Goal: Task Accomplishment & Management: Manage account settings

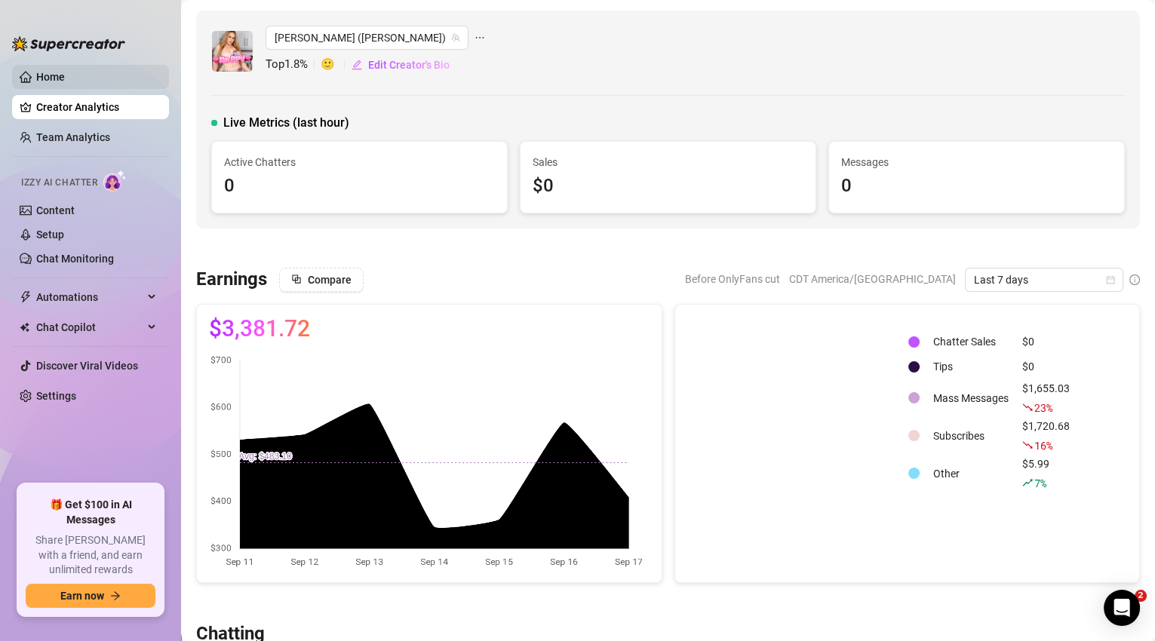
click at [59, 73] on link "Home" at bounding box center [50, 77] width 29 height 12
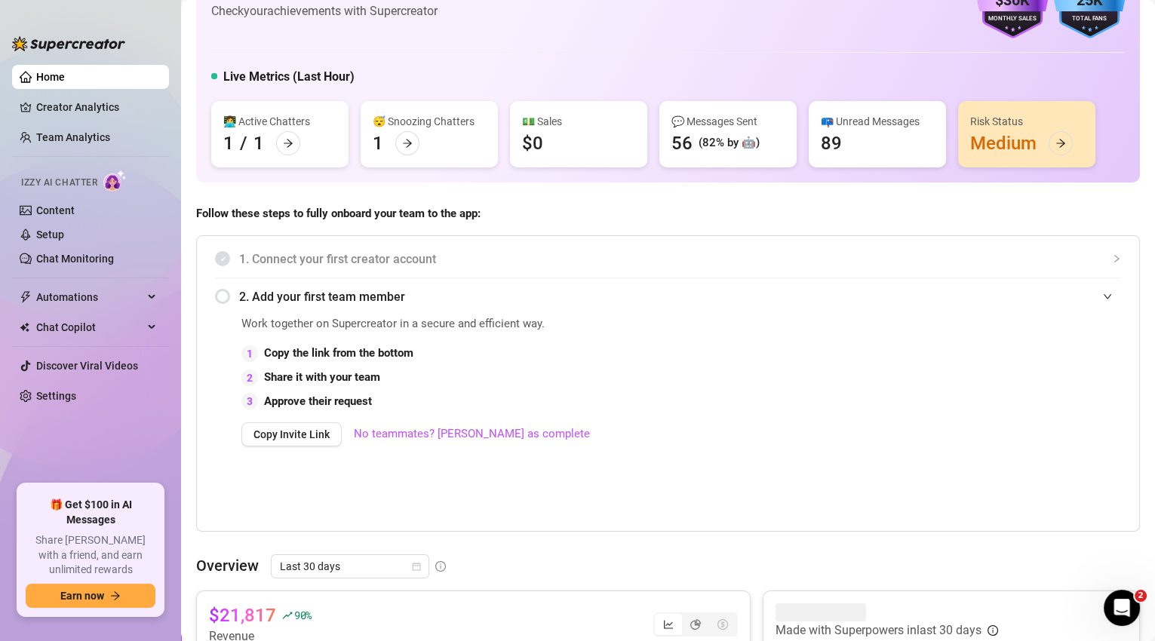
scroll to position [165, 0]
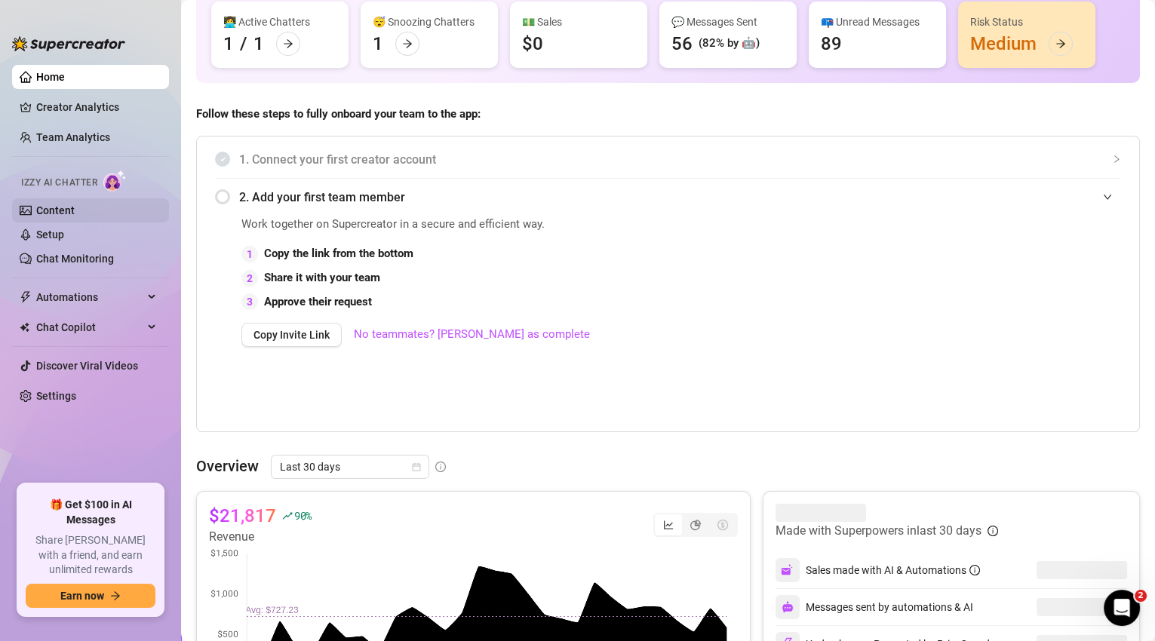
click at [72, 209] on link "Content" at bounding box center [55, 210] width 38 height 12
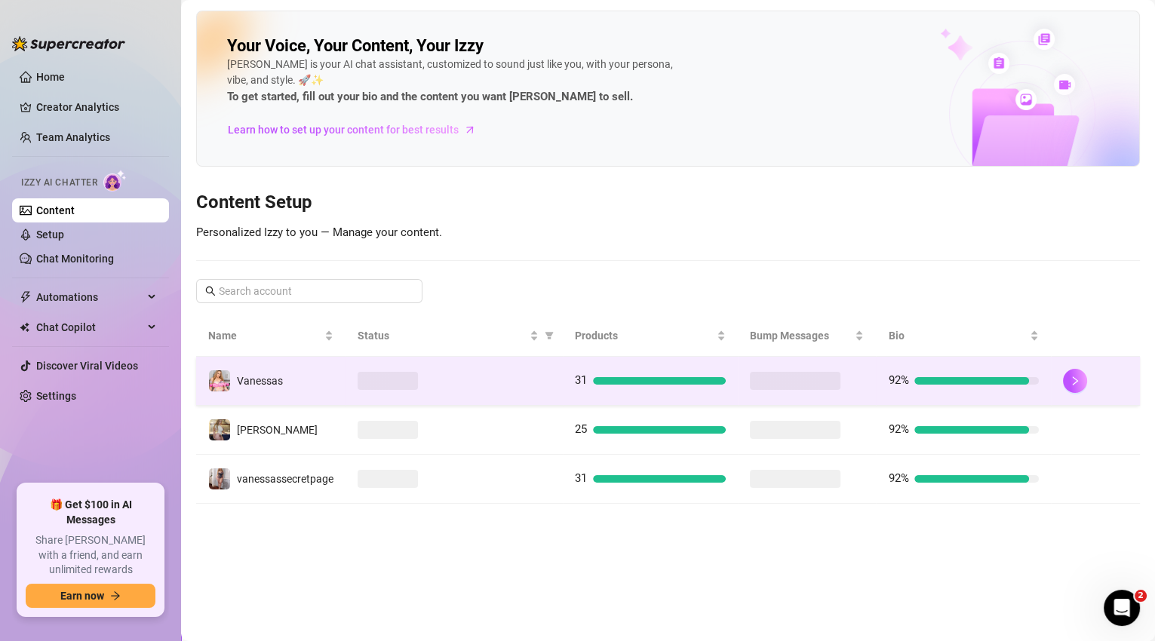
click at [373, 380] on span at bounding box center [387, 381] width 60 height 18
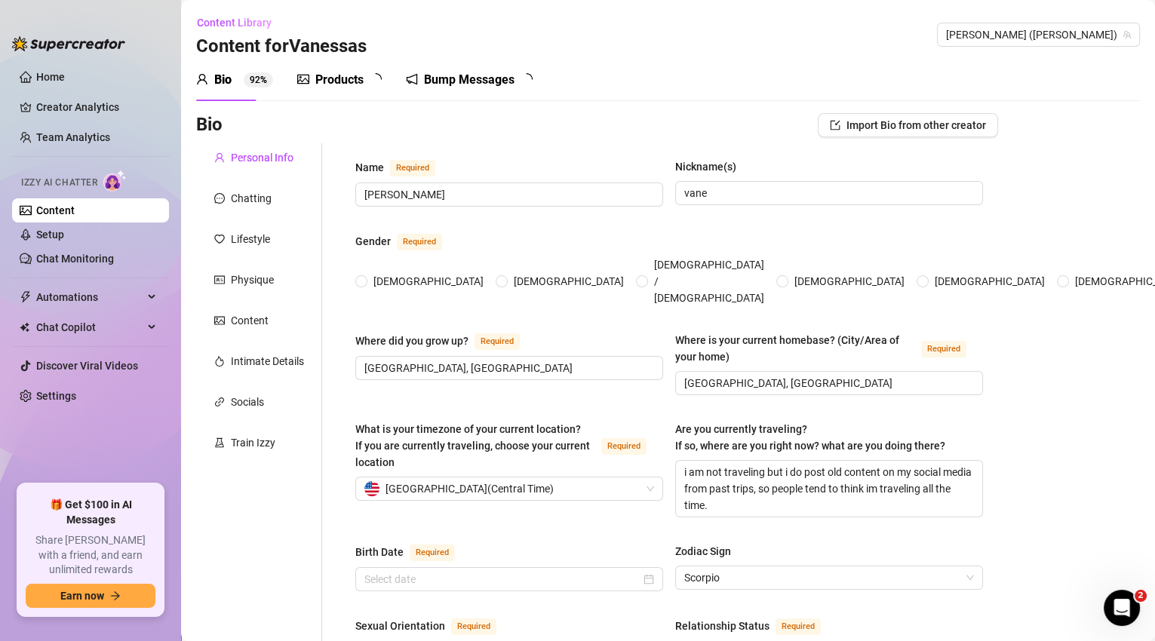
radio input "true"
type input "[DATE]"
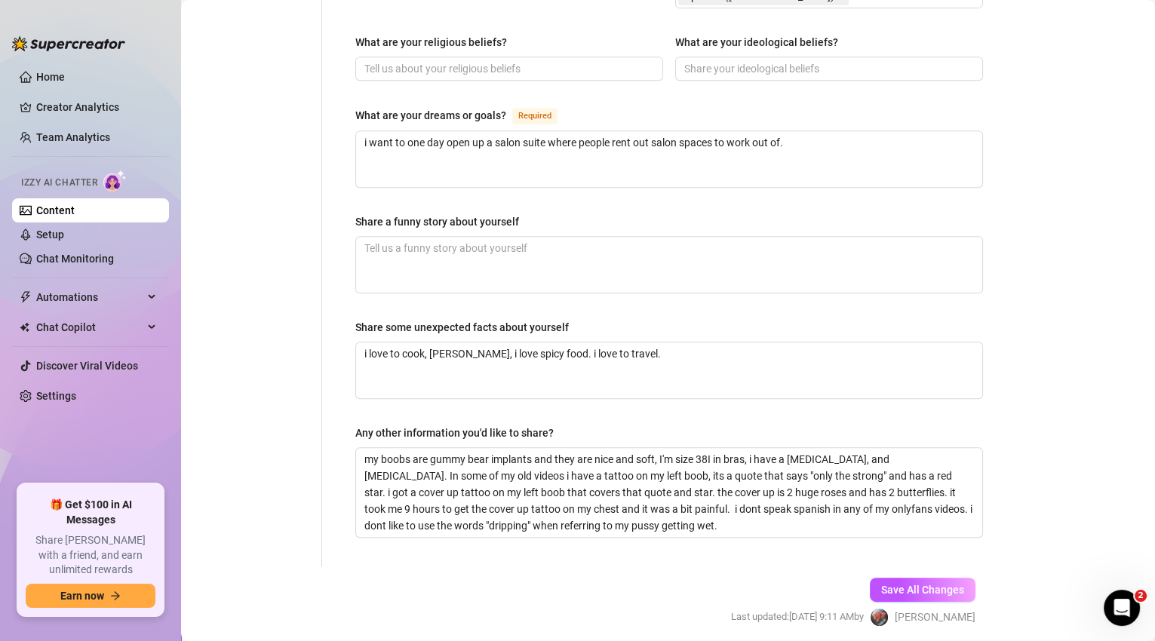
scroll to position [898, 0]
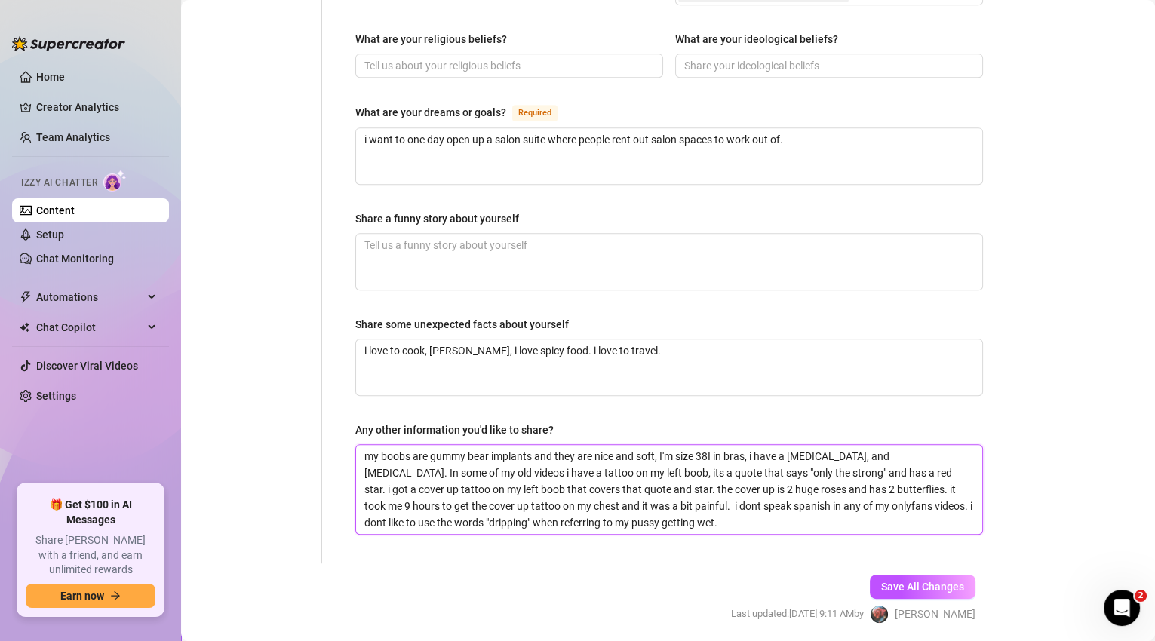
click at [704, 464] on textarea "my boobs are gummy bear implants and they are nice and soft, I'm size 38I in br…" at bounding box center [669, 489] width 626 height 89
type textarea "my boobs are gummy bear implants and they are nice and soft, I'm size 38I in br…"
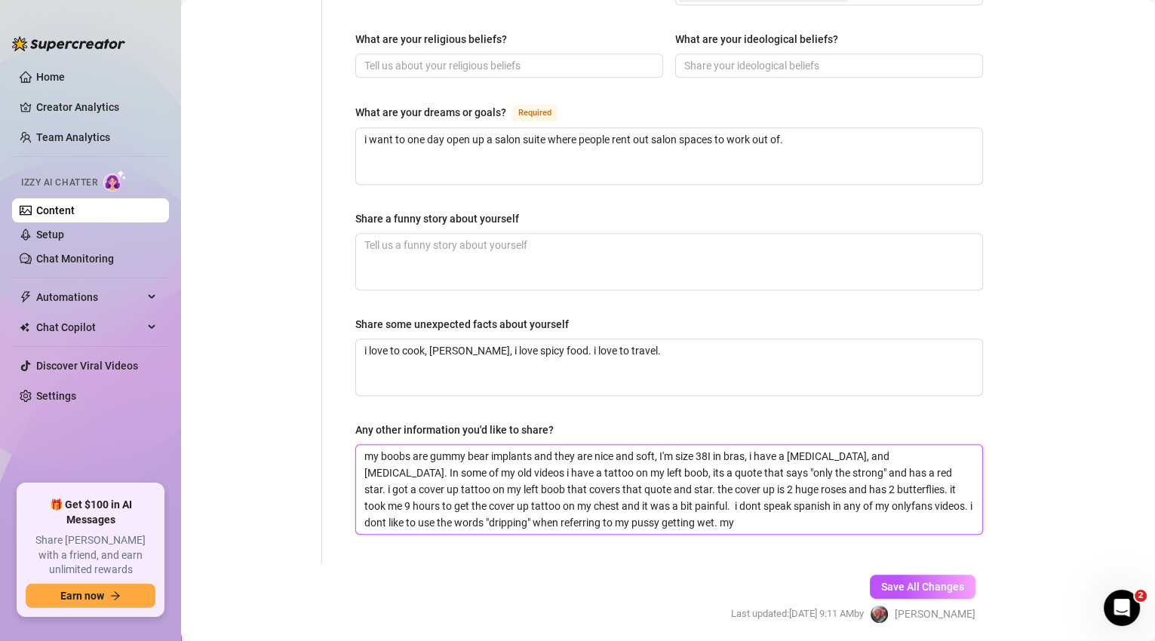
type textarea "my boobs are gummy bear implants and they are nice and soft, I'm size 38I in br…"
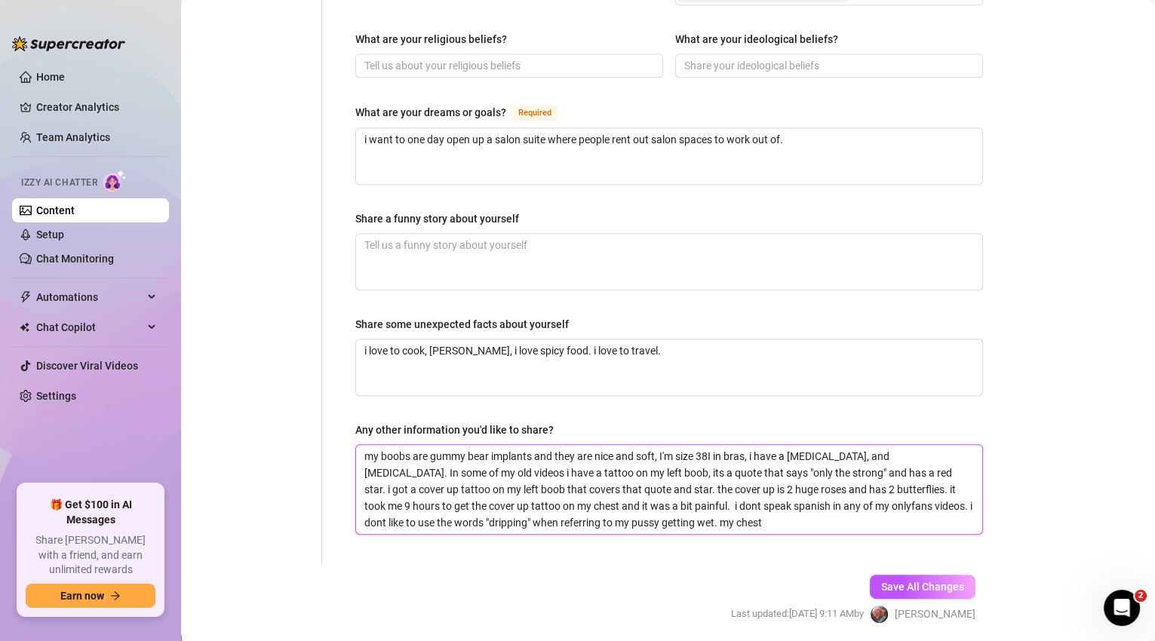
type textarea "my boobs are gummy bear implants and they are nice and soft, I'm size 38I in br…"
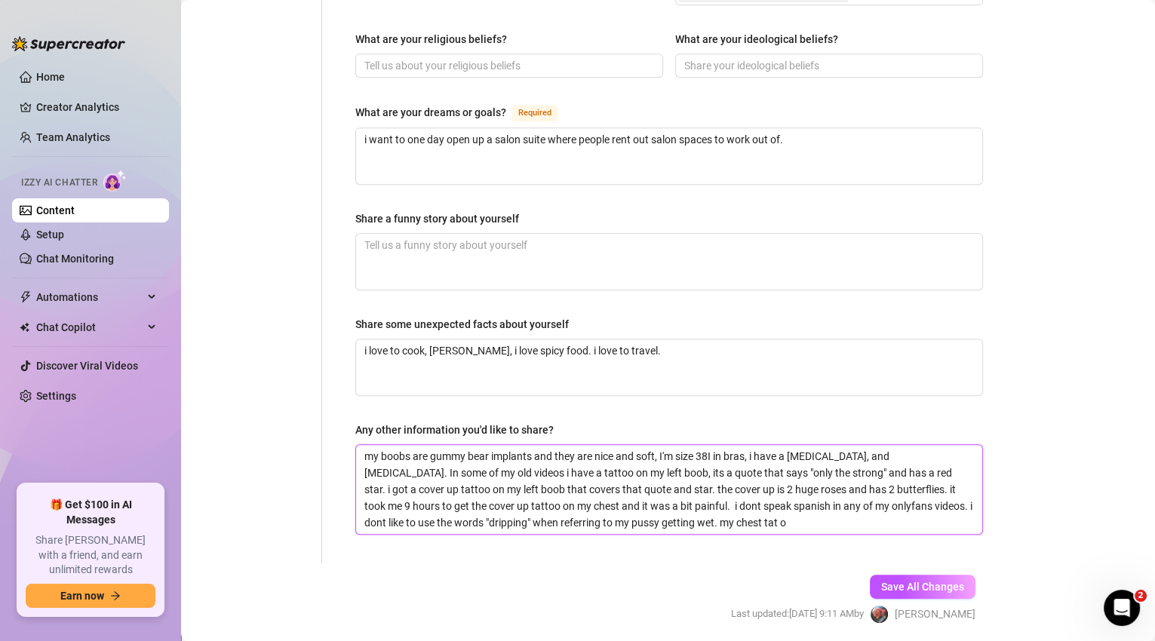
type textarea "my boobs are gummy bear implants and they are nice and soft, I'm size 38I in br…"
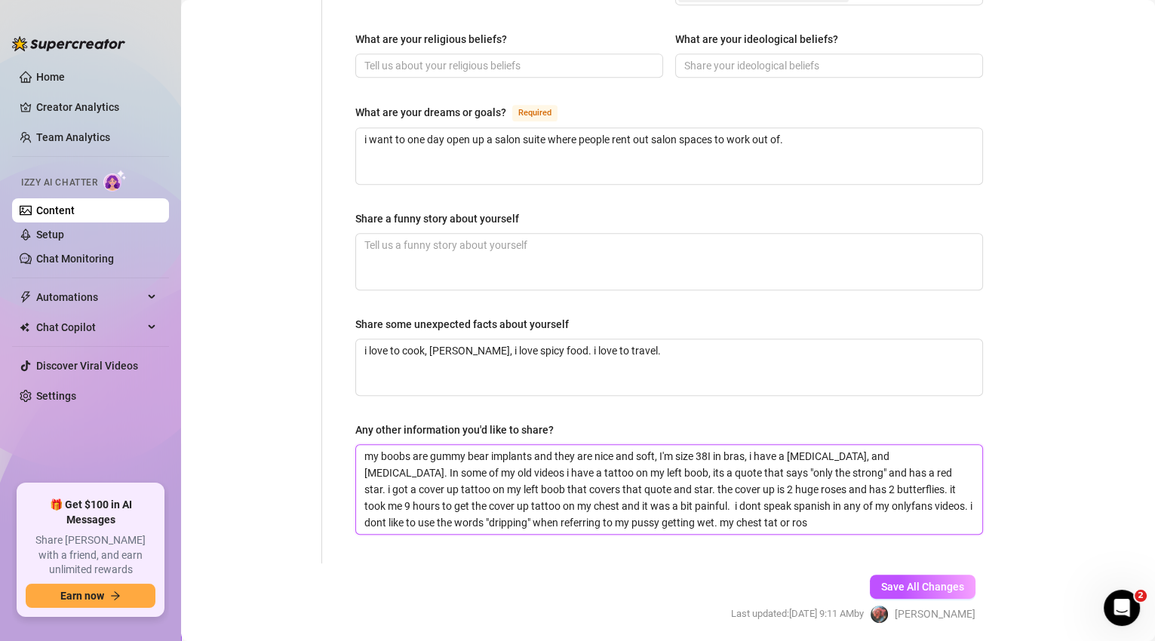
type textarea "my boobs are gummy bear implants and they are nice and soft, I'm size 38I in br…"
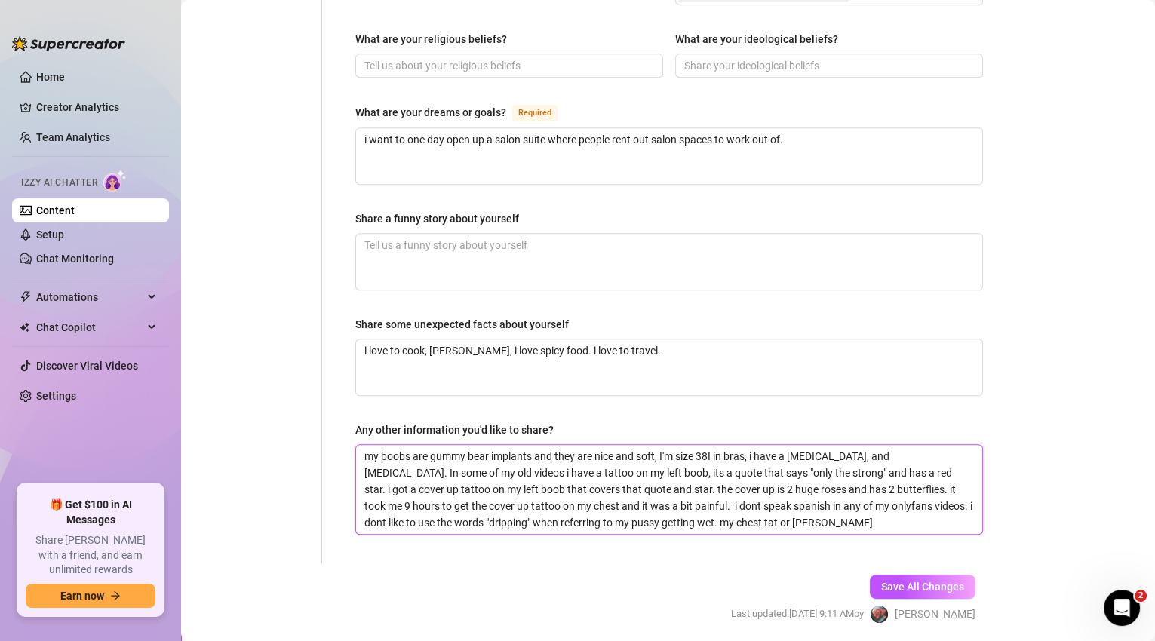
type textarea "my boobs are gummy bear implants and they are nice and soft, I'm size 38I in br…"
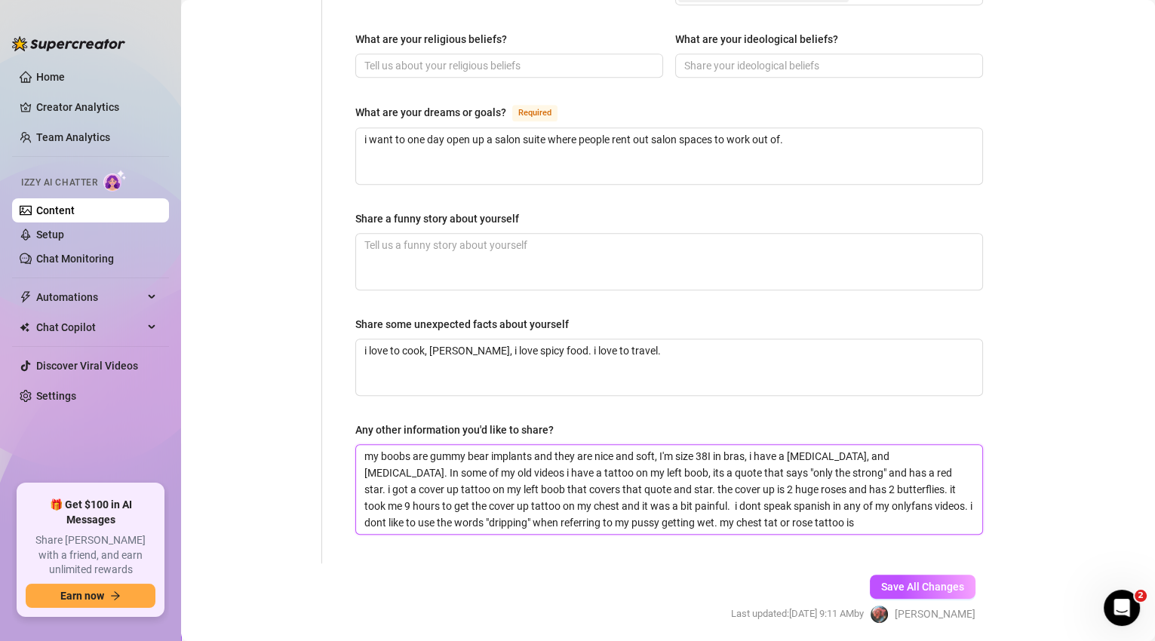
type textarea "my boobs are gummy bear implants and they are nice and soft, I'm size 38I in br…"
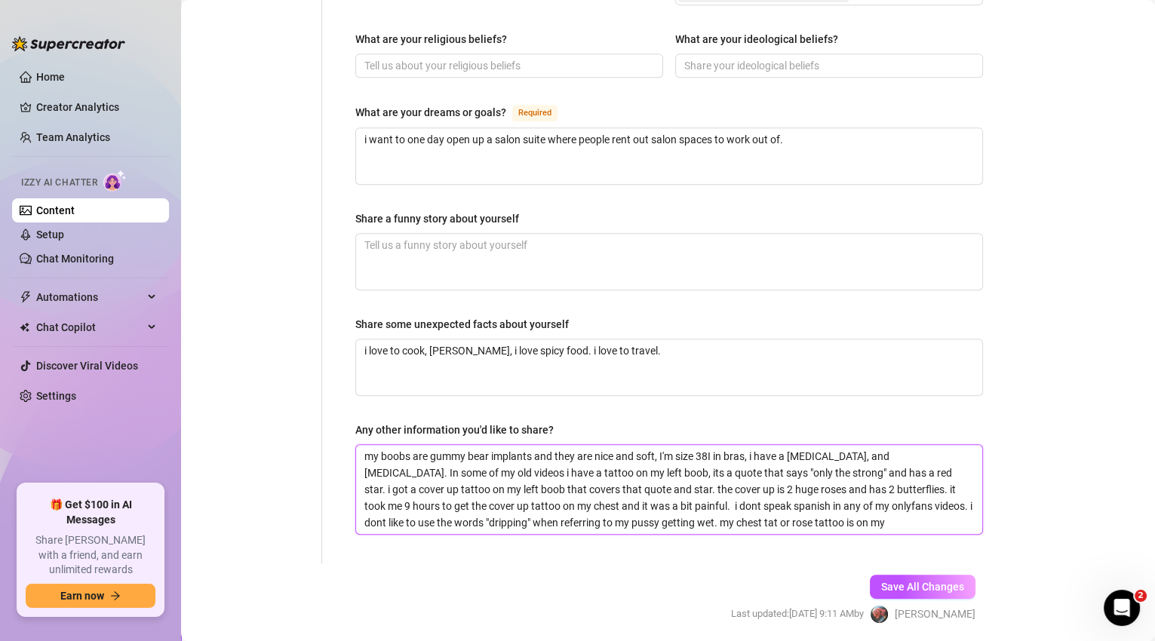
type textarea "my boobs are gummy bear implants and they are nice and soft, I'm size 38I in br…"
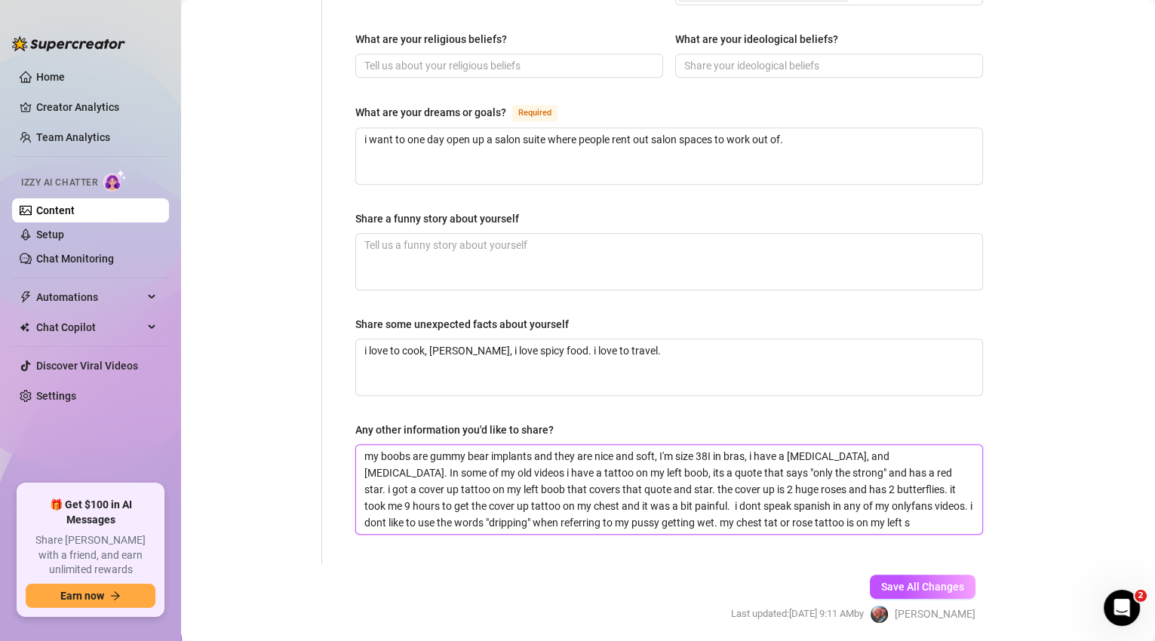
type textarea "my boobs are gummy bear implants and they are nice and soft, I'm size 38I in br…"
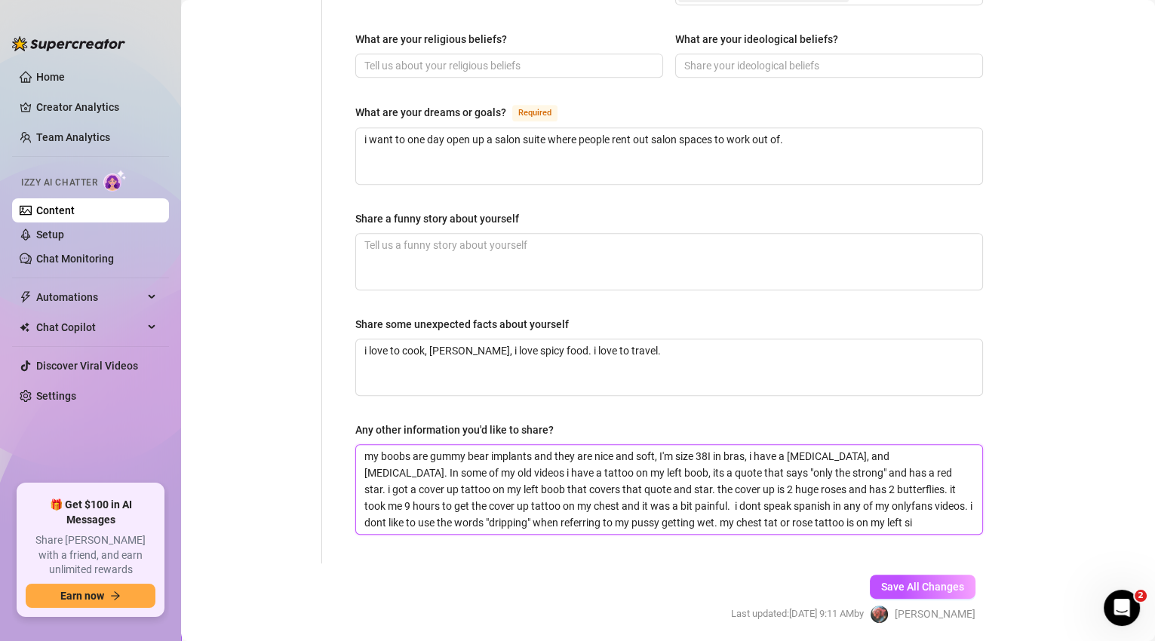
type textarea "my boobs are gummy bear implants and they are nice and soft, I'm size 38I in br…"
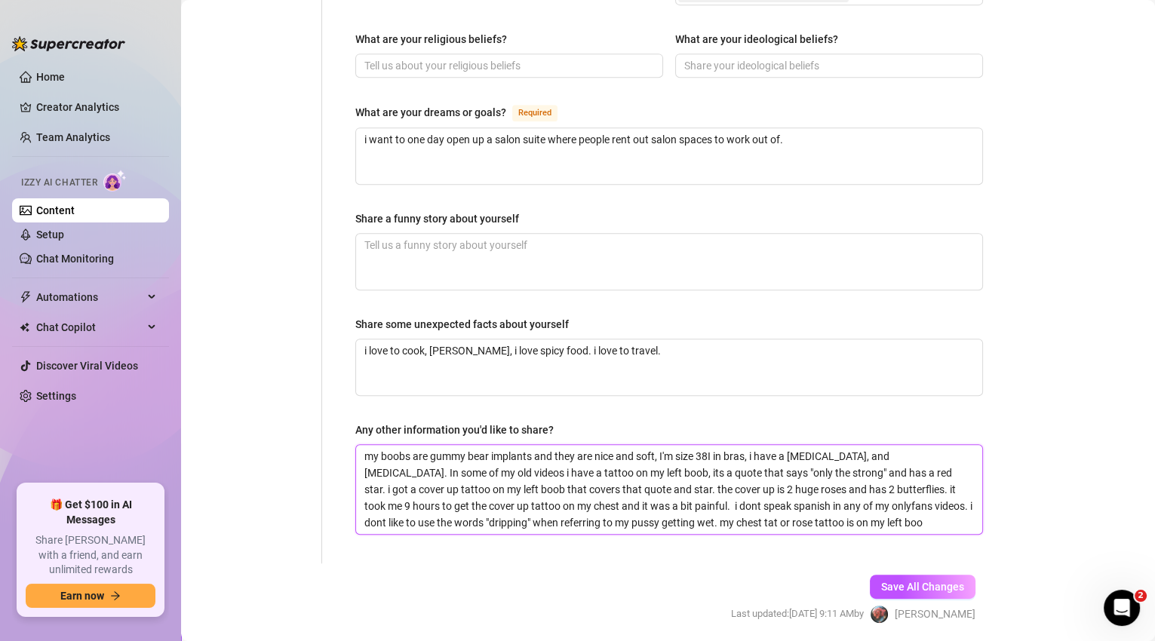
type textarea "my boobs are gummy bear implants and they are nice and soft, I'm size 38I in br…"
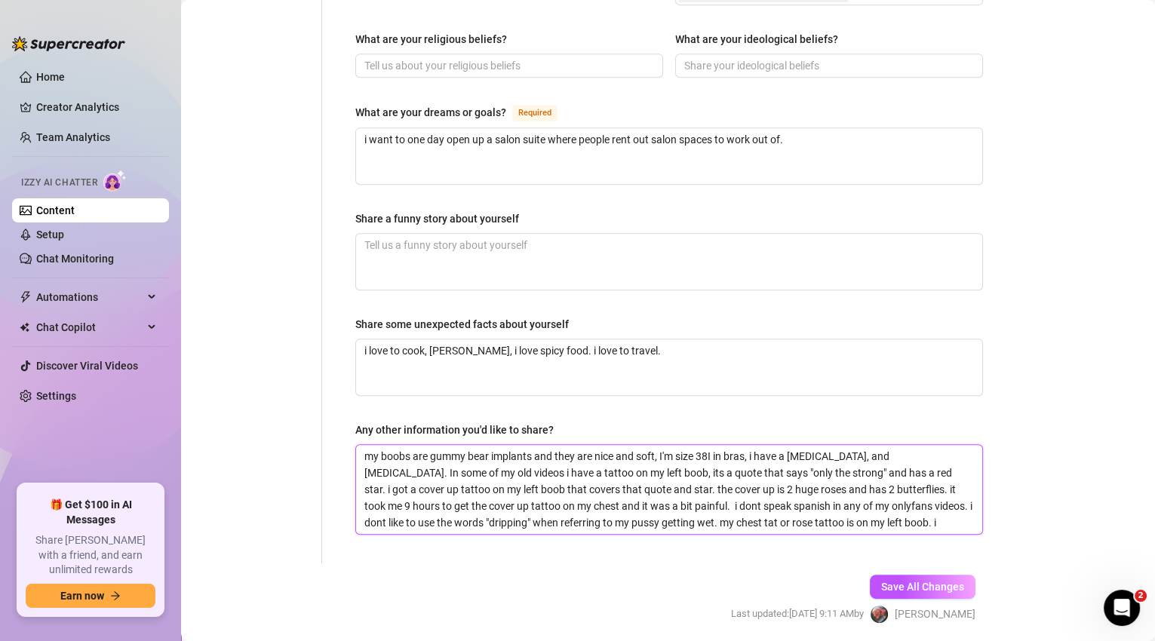
type textarea "my boobs are gummy bear implants and they are nice and soft, I'm size 38I in br…"
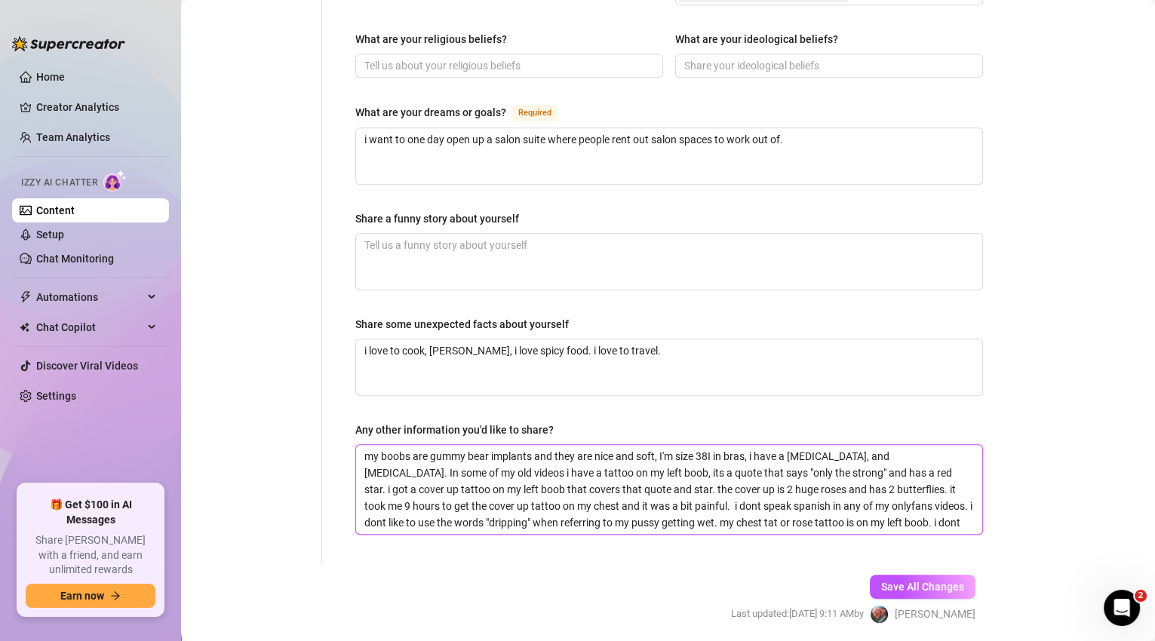
type textarea "my boobs are gummy bear implants and they are nice and soft, I'm size 38I in br…"
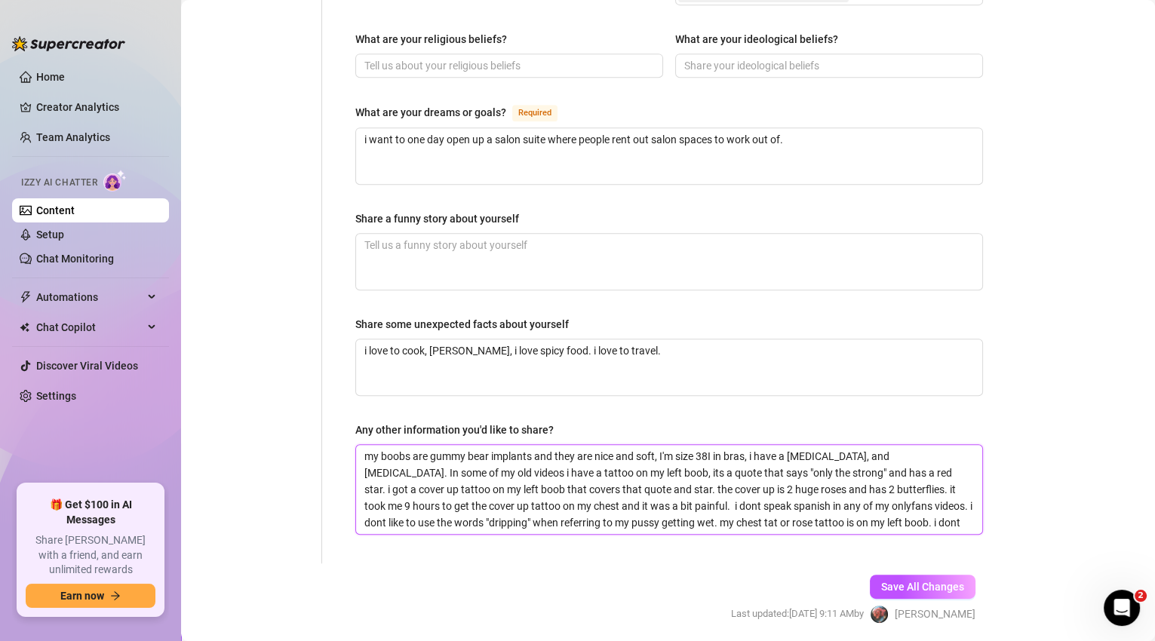
type textarea "my boobs are gummy bear implants and they are nice and soft, I'm size 38I in br…"
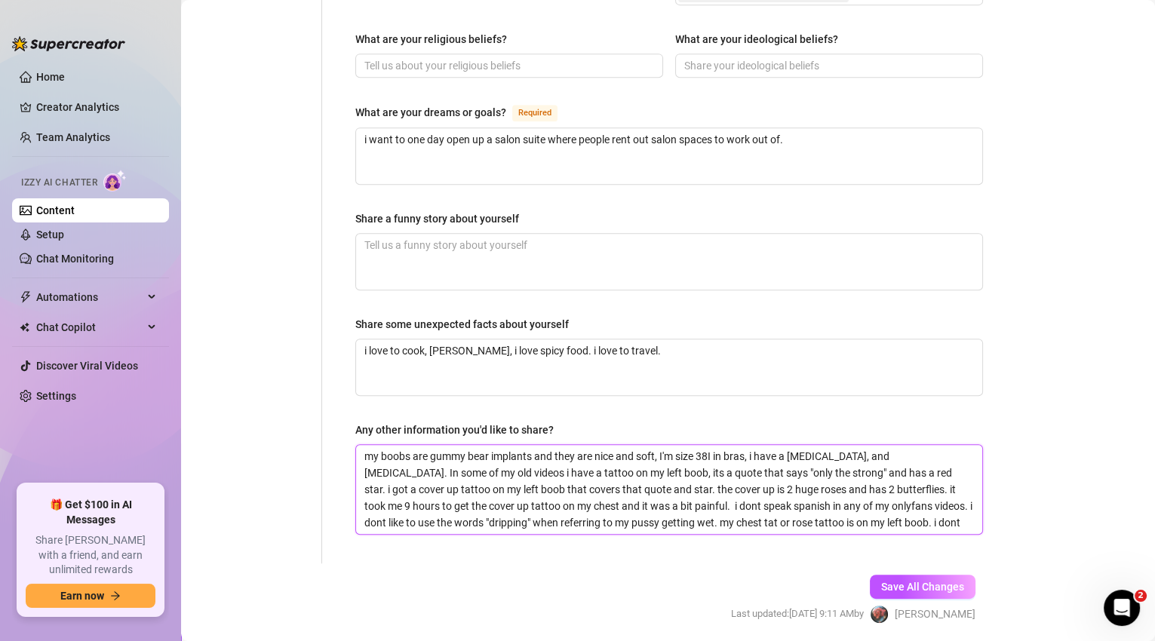
type textarea "my boobs are gummy bear implants and they are nice and soft, I'm size 38I in br…"
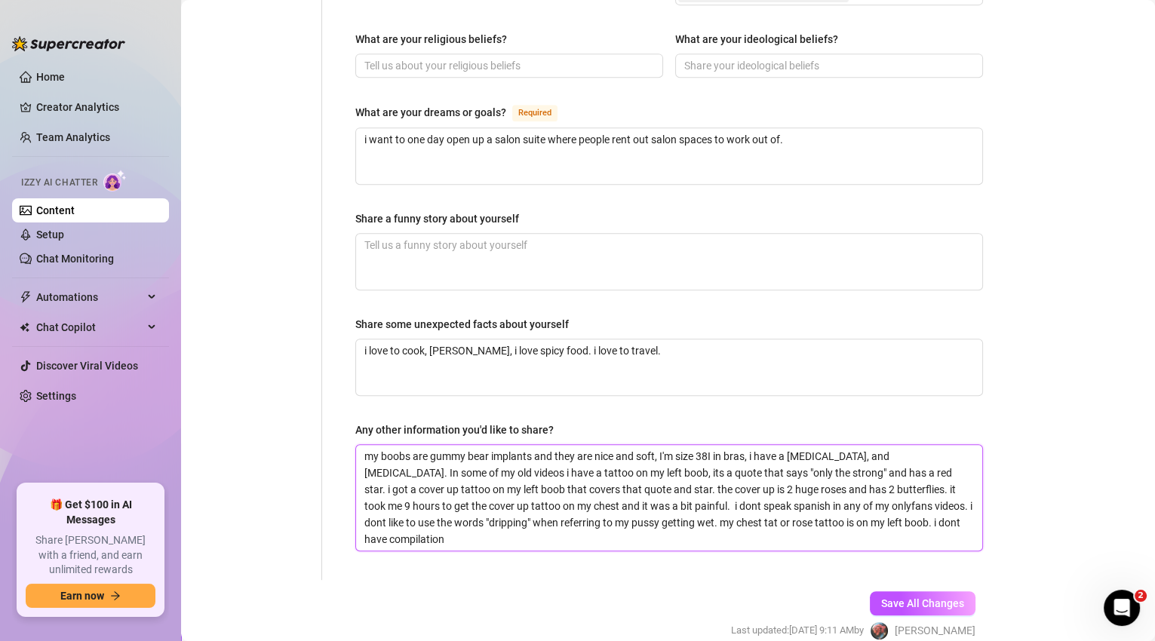
type textarea "my boobs are gummy bear implants and they are nice and soft, I'm size 38I in br…"
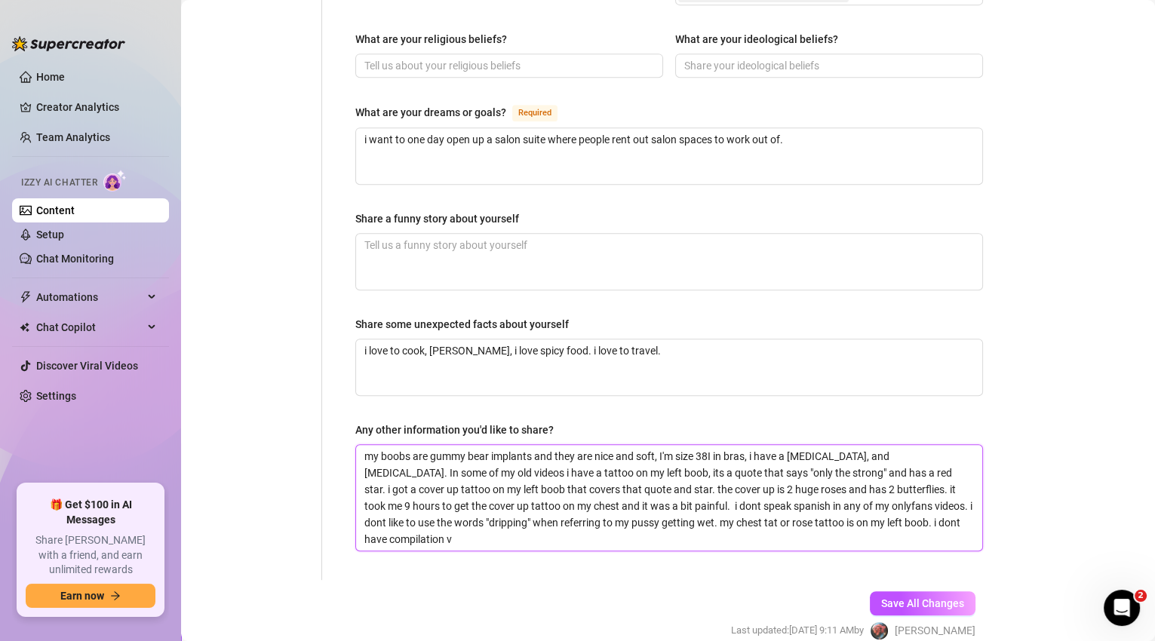
type textarea "my boobs are gummy bear implants and they are nice and soft, I'm size 38I in br…"
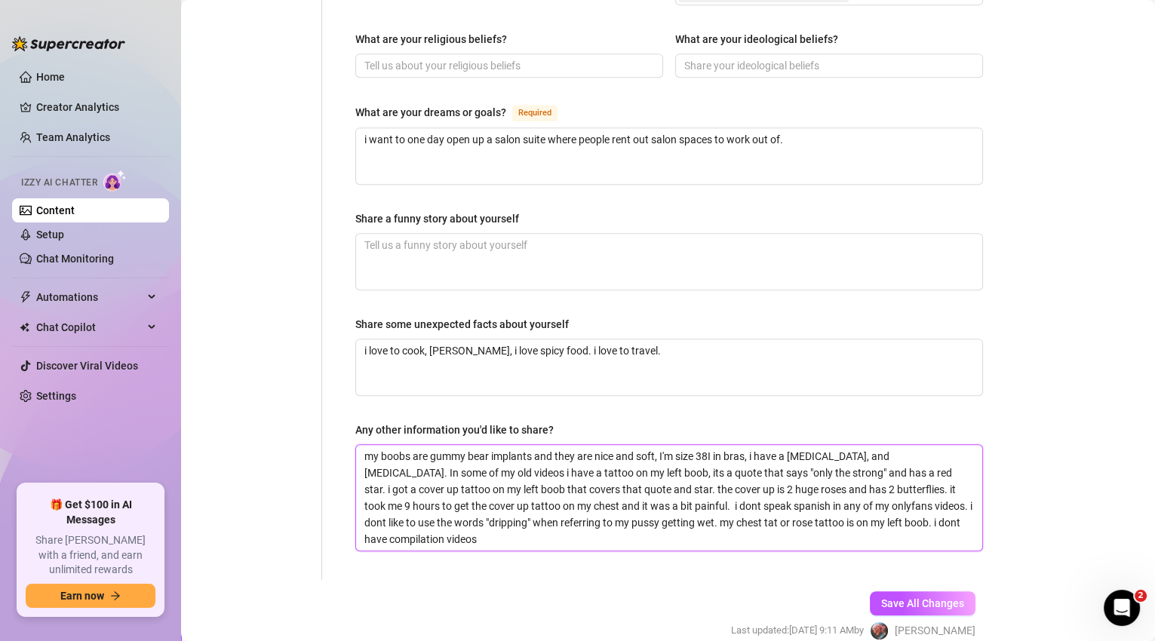
type textarea "my boobs are gummy bear implants and they are nice and soft, I'm size 38I in br…"
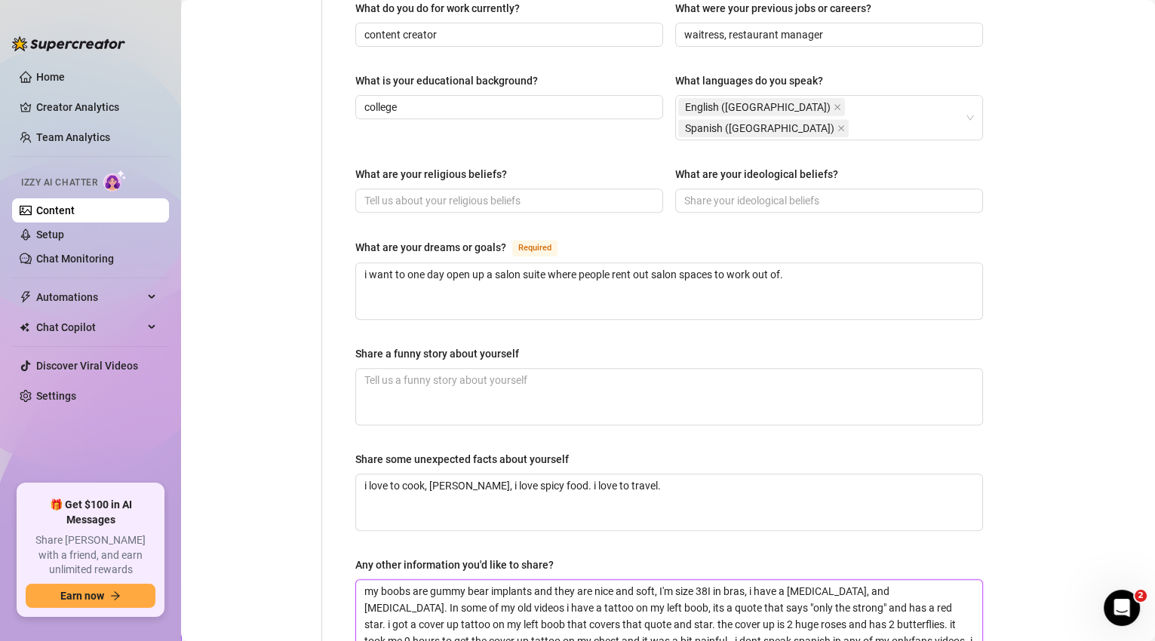
scroll to position [915, 0]
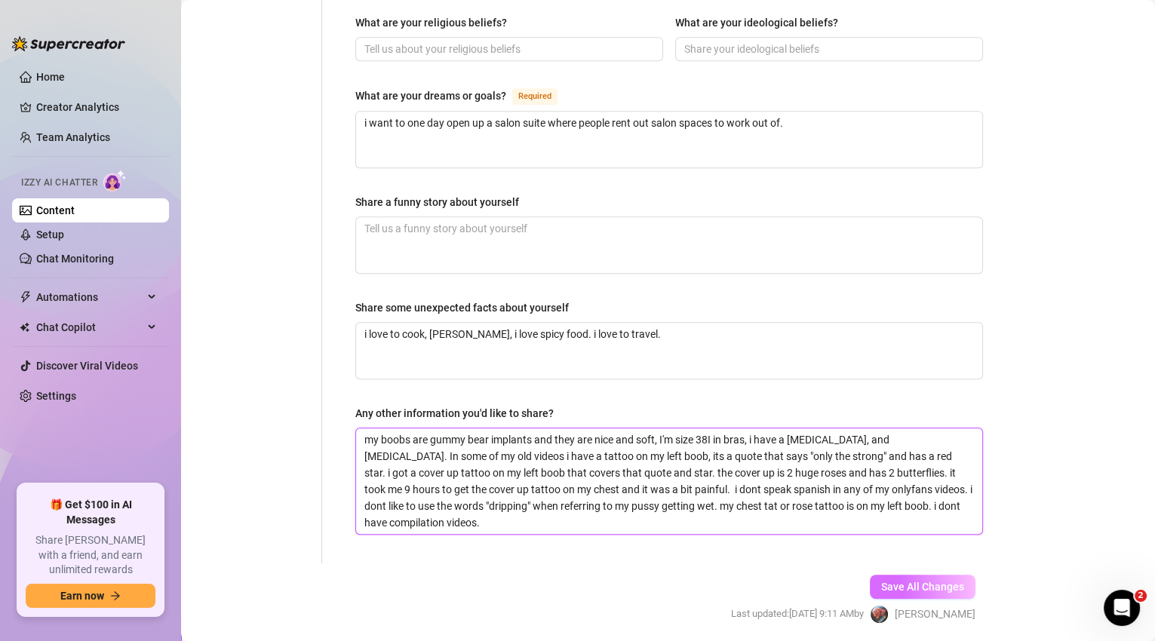
type textarea "my boobs are gummy bear implants and they are nice and soft, I'm size 38I in br…"
click at [902, 581] on span "Save All Changes" at bounding box center [922, 587] width 83 height 12
type textarea "my boobs are gummy bear implants and they are nice and soft, I'm size 38I in br…"
drag, startPoint x: 647, startPoint y: 454, endPoint x: 864, endPoint y: 452, distance: 217.2
click at [864, 452] on textarea "my boobs are gummy bear implants and they are nice and soft, I'm size 38I in br…" at bounding box center [669, 481] width 626 height 106
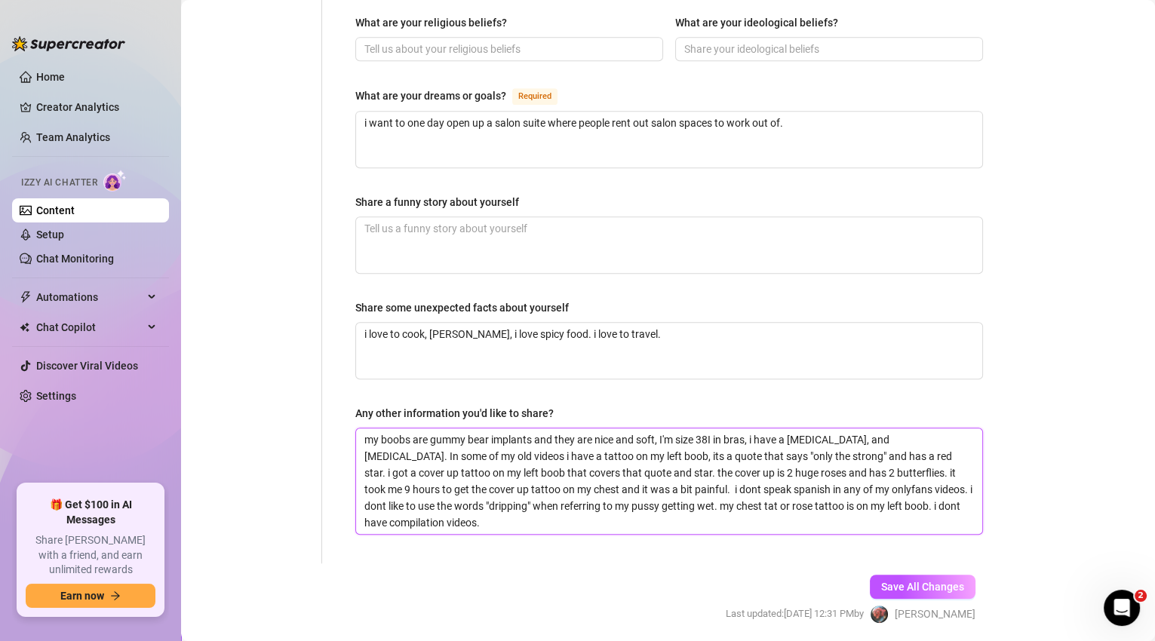
click at [863, 452] on textarea "my boobs are gummy bear implants and they are nice and soft, I'm size 38I in br…" at bounding box center [669, 481] width 626 height 106
drag, startPoint x: 860, startPoint y: 452, endPoint x: 650, endPoint y: 449, distance: 209.7
click at [650, 449] on textarea "my boobs are gummy bear implants and they are nice and soft, I'm size 38I in br…" at bounding box center [669, 481] width 626 height 106
type textarea "my boobs are gummy bear implants and they are nice and soft, I'm size 38I in br…"
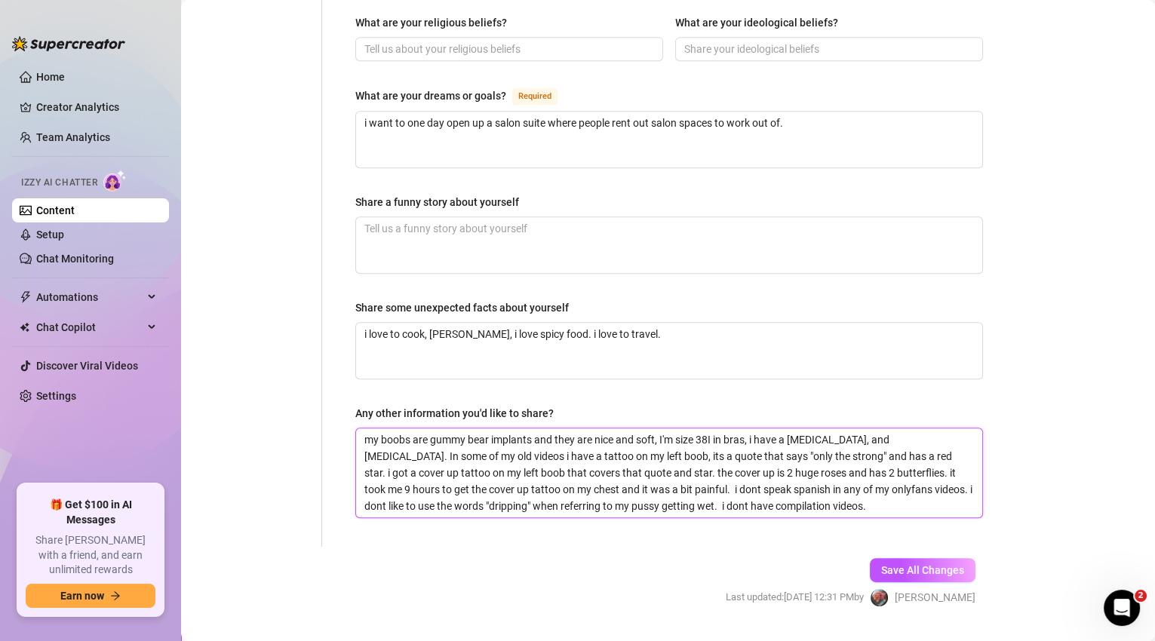
scroll to position [898, 0]
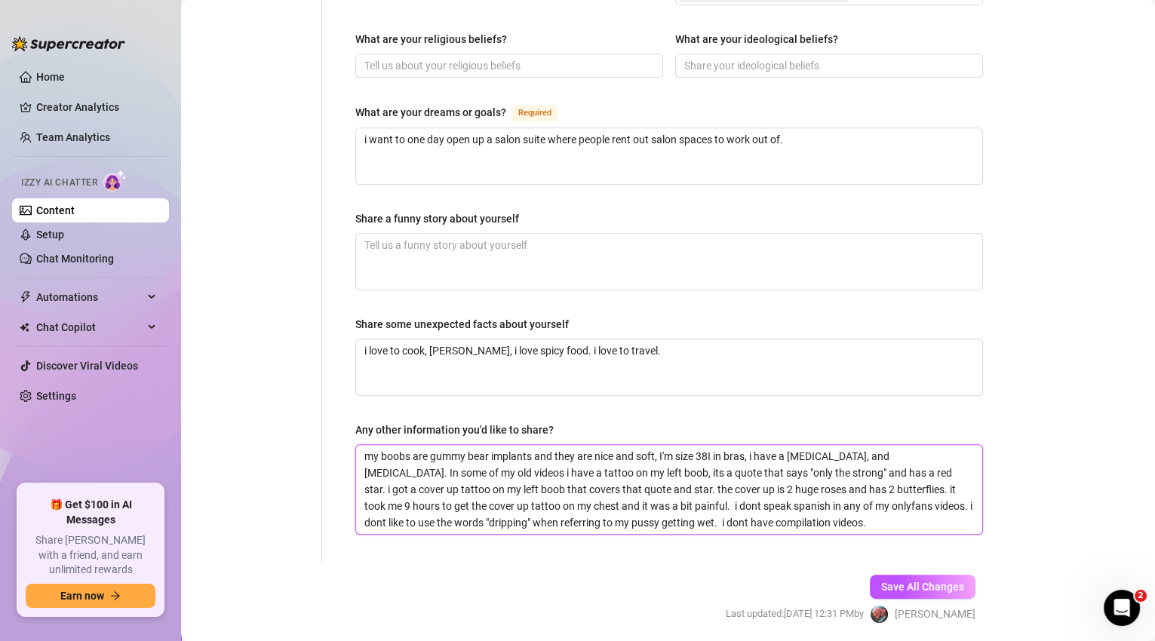
click at [643, 454] on textarea "my boobs are gummy bear implants and they are nice and soft, I'm size 38I in br…" at bounding box center [669, 489] width 626 height 89
type textarea "my boobs are gummy bear implants and they are nice and soft, I'm size 38I in br…"
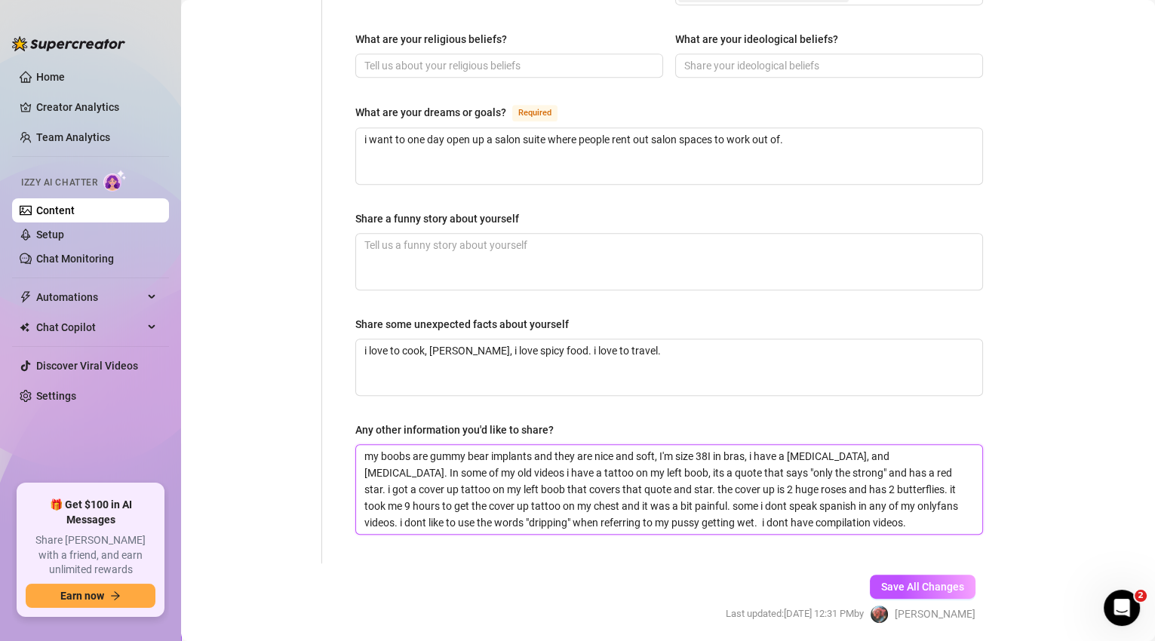
type textarea "my boobs are gummy bear implants and they are nice and soft, I'm size 38I in br…"
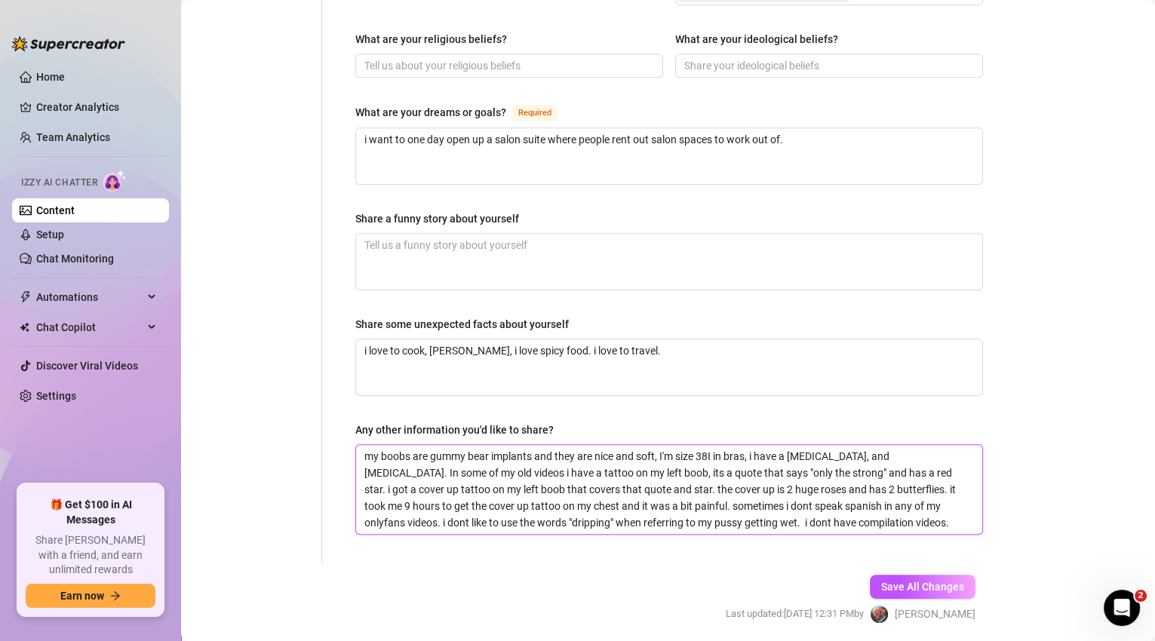
type textarea "my boobs are gummy bear implants and they are nice and soft, I'm size 38I in br…"
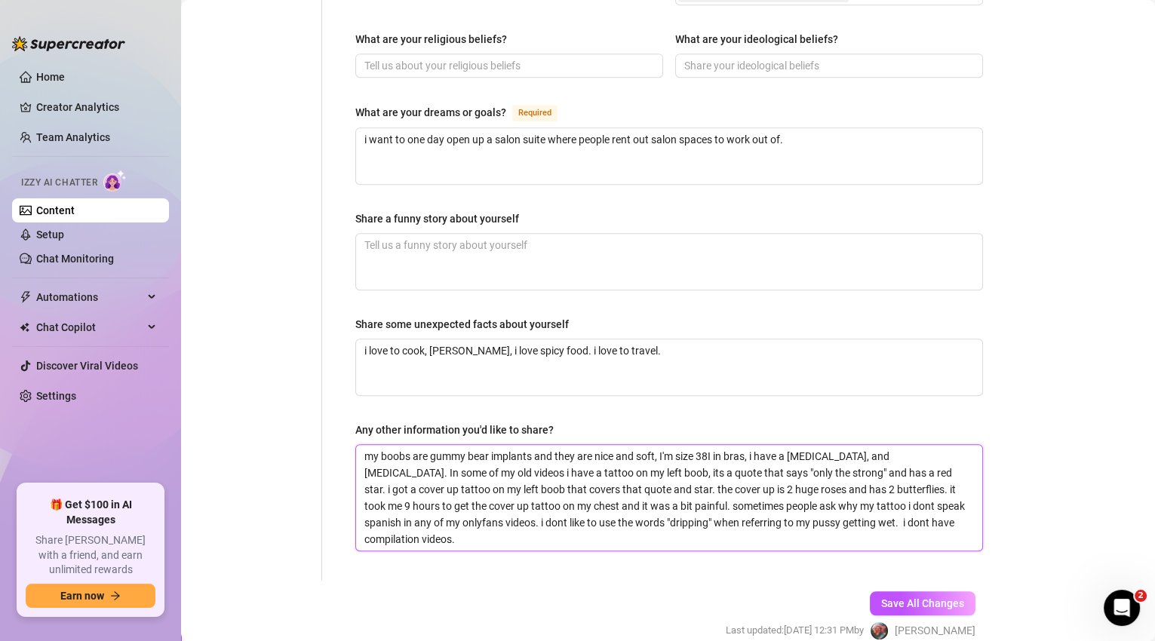
scroll to position [915, 0]
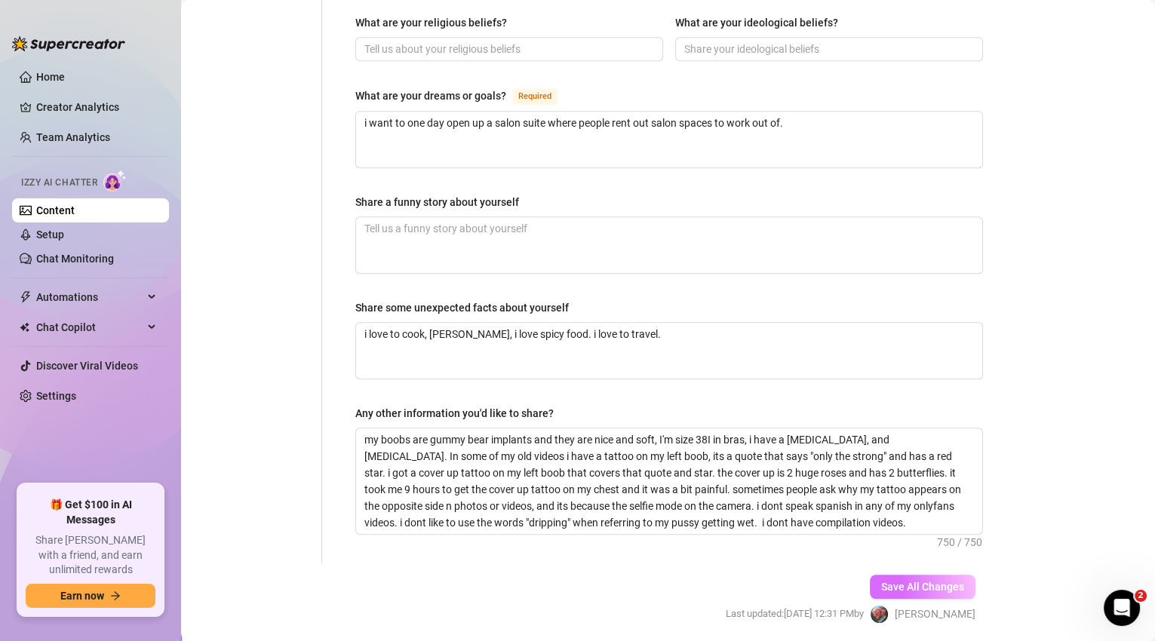
click at [909, 581] on span "Save All Changes" at bounding box center [922, 587] width 83 height 12
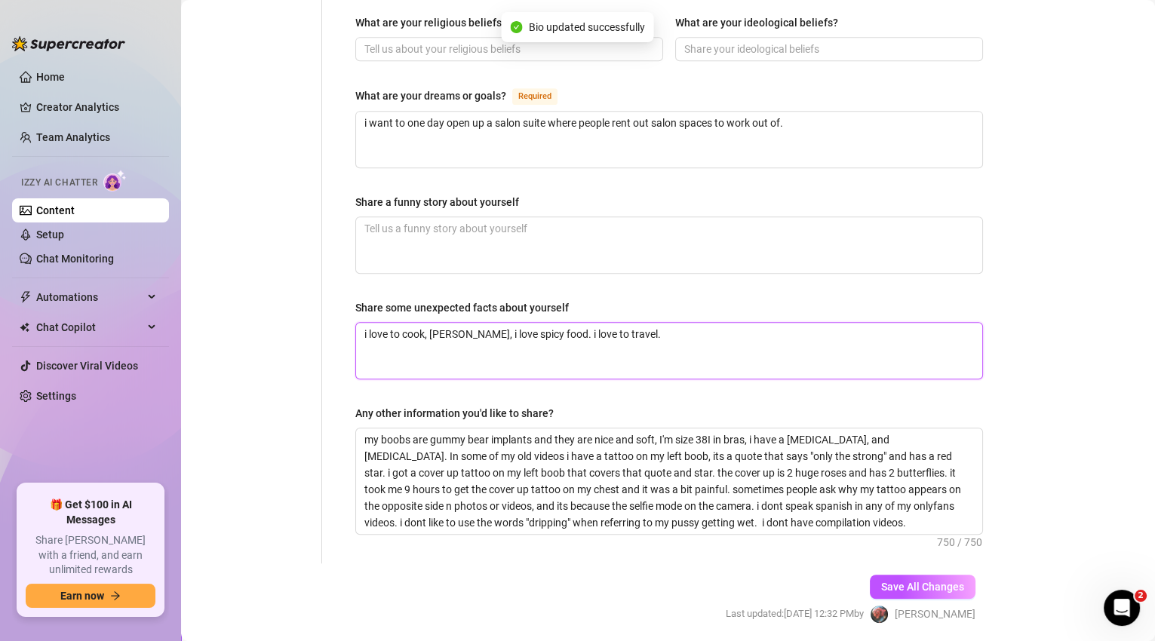
click at [631, 323] on textarea "i love to cook, [PERSON_NAME], i love spicy food. i love to travel." at bounding box center [669, 351] width 626 height 56
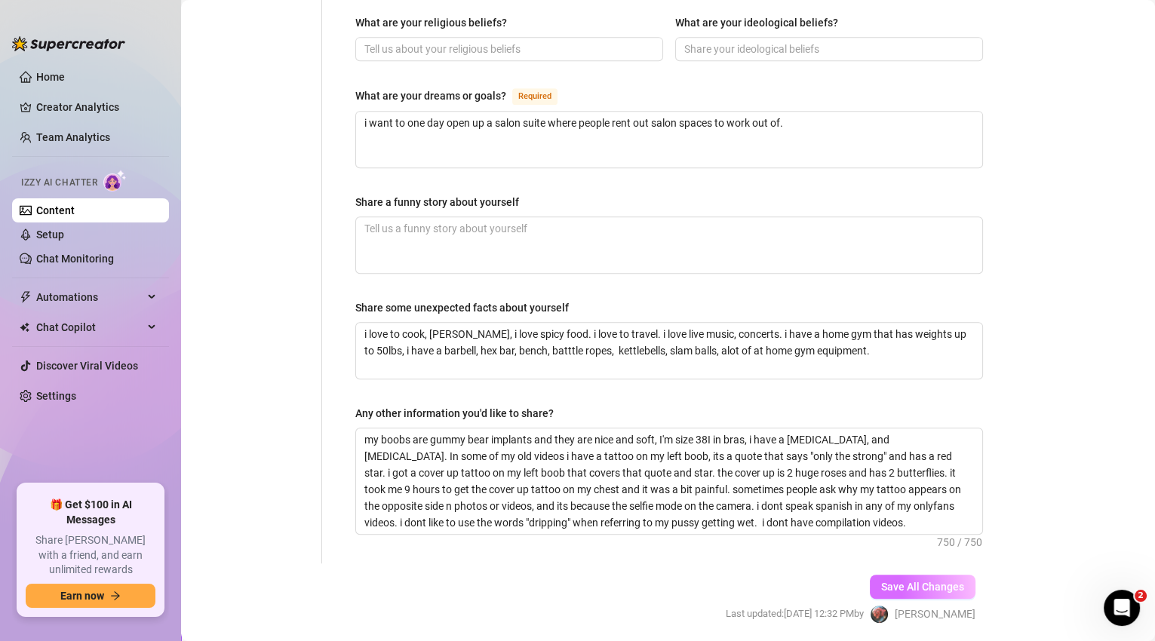
click at [911, 575] on button "Save All Changes" at bounding box center [922, 587] width 106 height 24
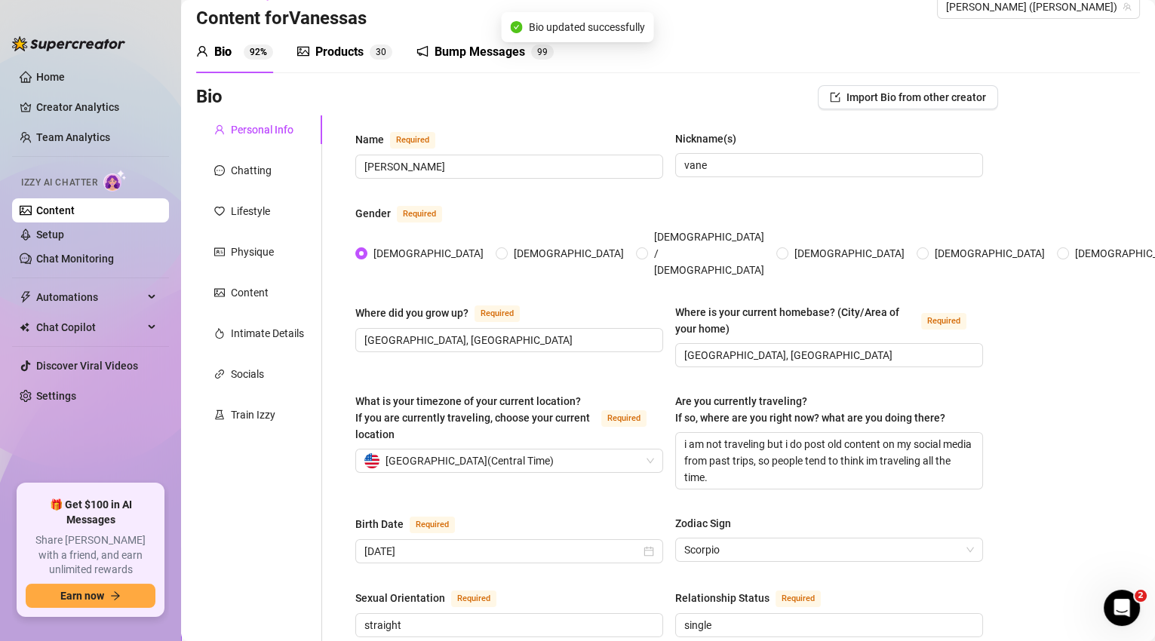
scroll to position [0, 0]
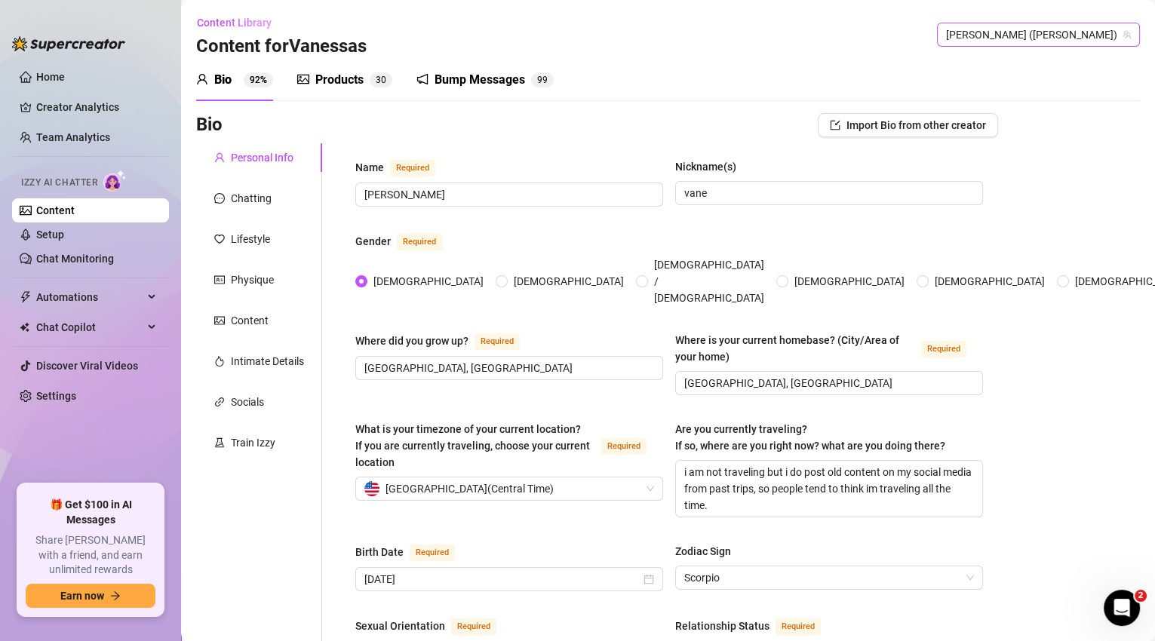
click at [1066, 30] on span "[PERSON_NAME] ([PERSON_NAME])" at bounding box center [1038, 34] width 185 height 23
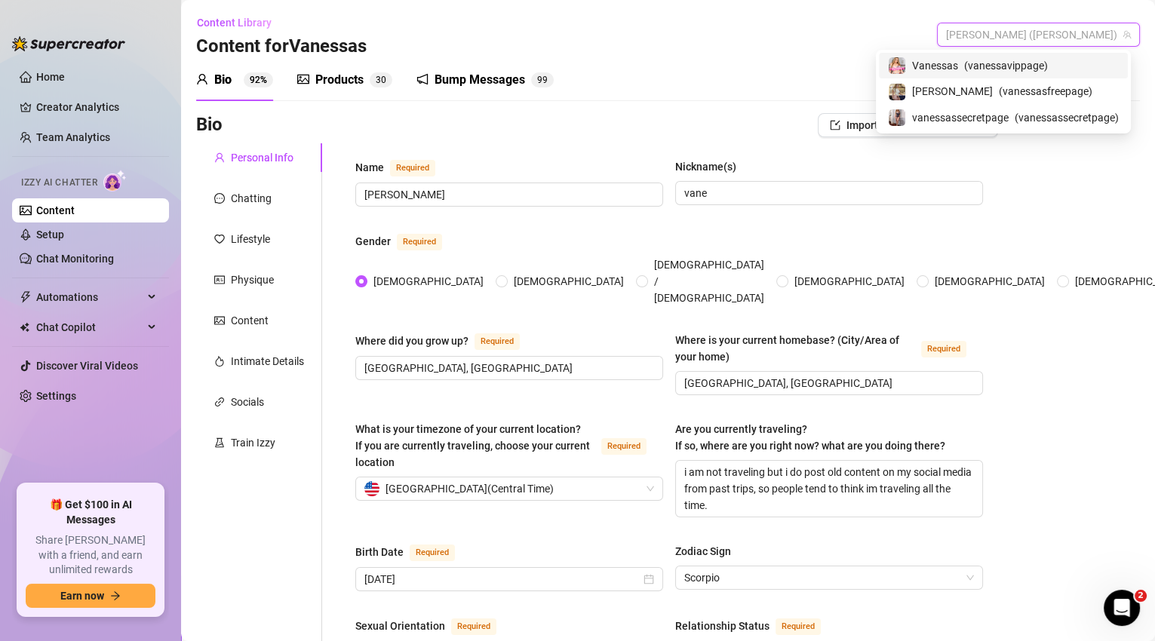
click at [814, 59] on div "Bio 92% Products 3 0 Bump Messages 9 9" at bounding box center [667, 80] width 943 height 42
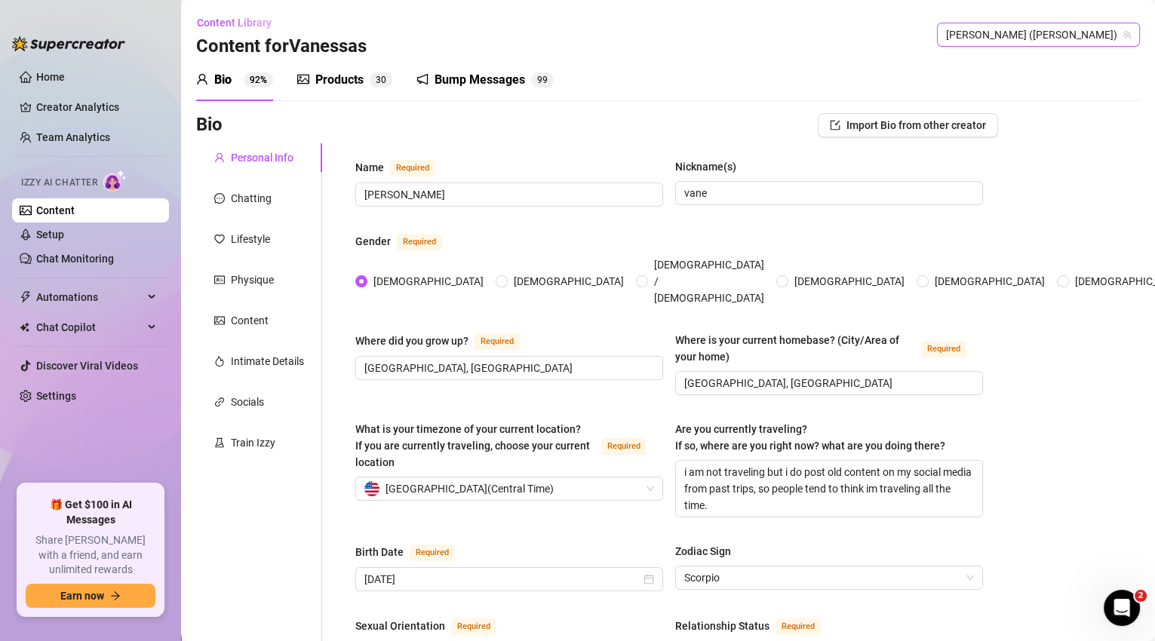
click at [1004, 34] on span "[PERSON_NAME] ([PERSON_NAME])" at bounding box center [1038, 34] width 185 height 23
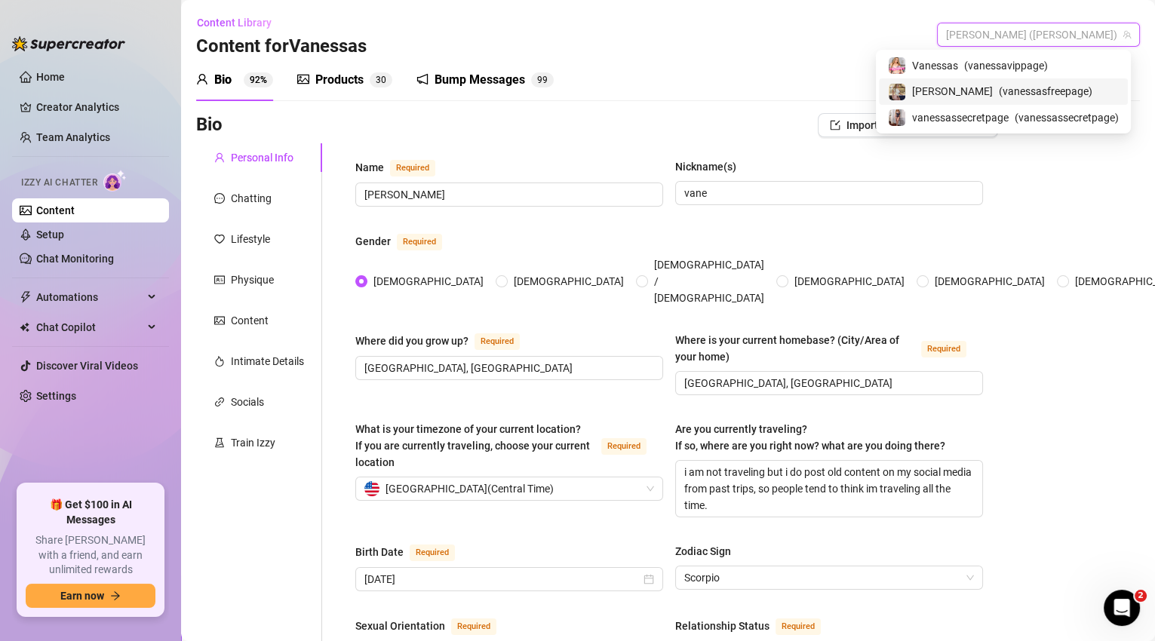
click at [1012, 89] on span "( vanessasfreepage )" at bounding box center [1045, 91] width 94 height 17
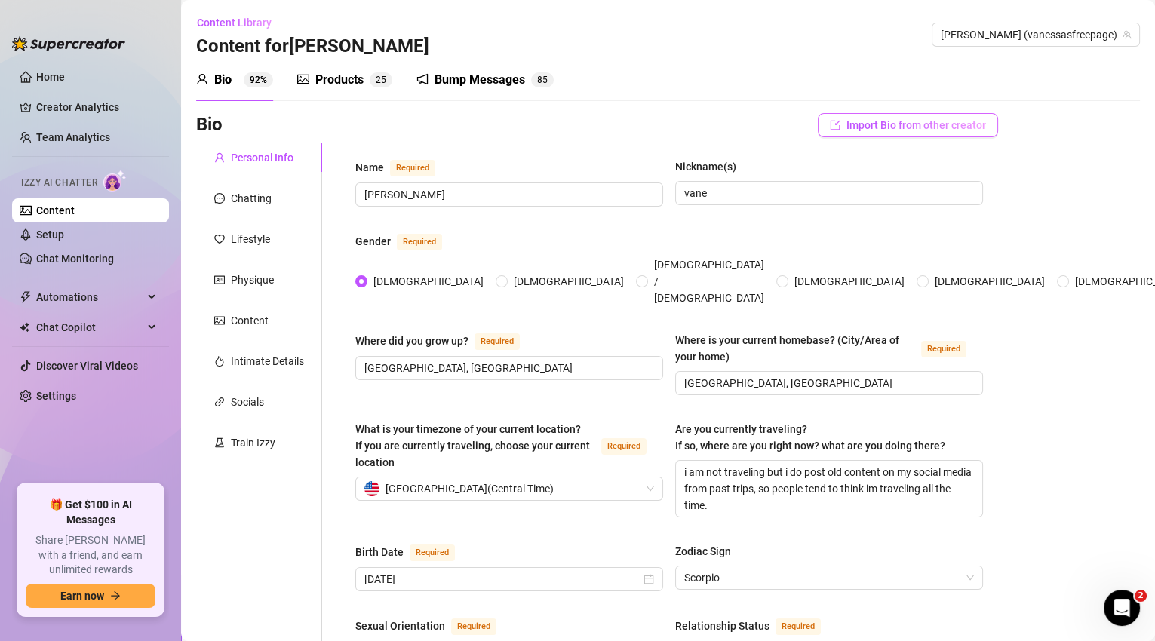
click at [873, 126] on span "Import Bio from other creator" at bounding box center [916, 125] width 140 height 12
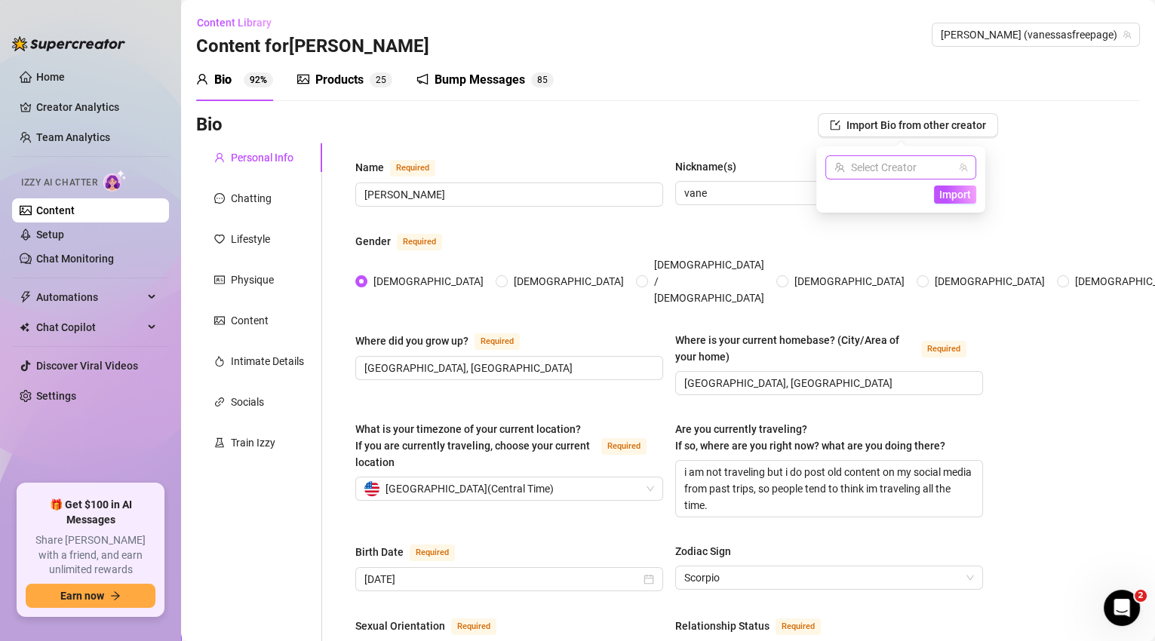
click at [895, 164] on input "search" at bounding box center [893, 167] width 119 height 23
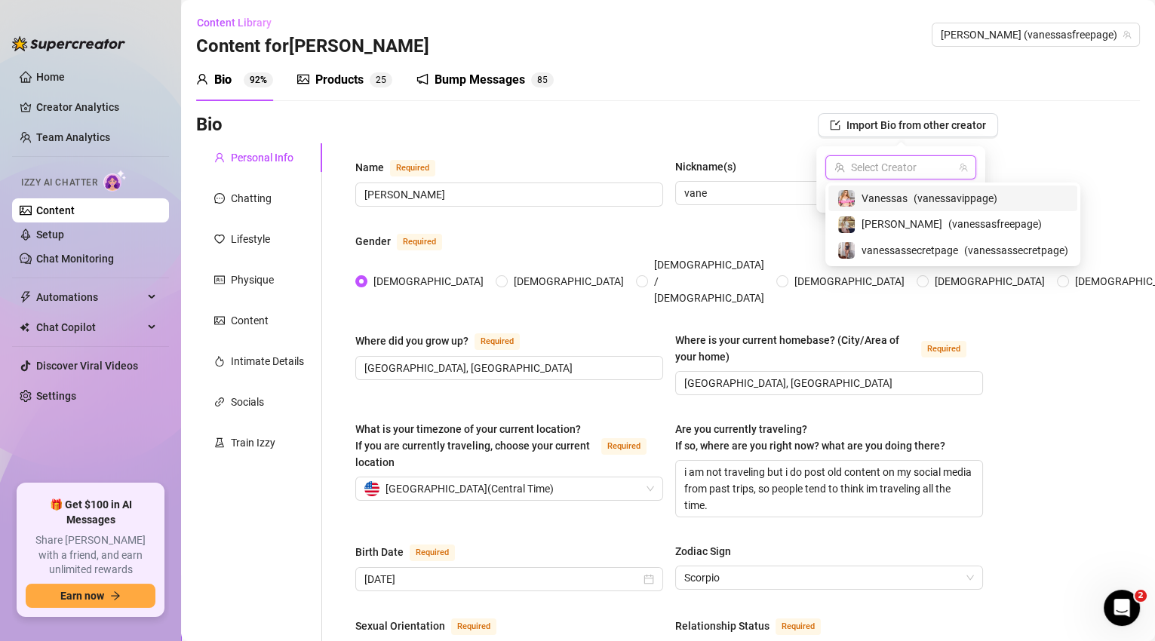
click at [1002, 198] on div "[PERSON_NAME] ( [PERSON_NAME] )" at bounding box center [952, 198] width 231 height 18
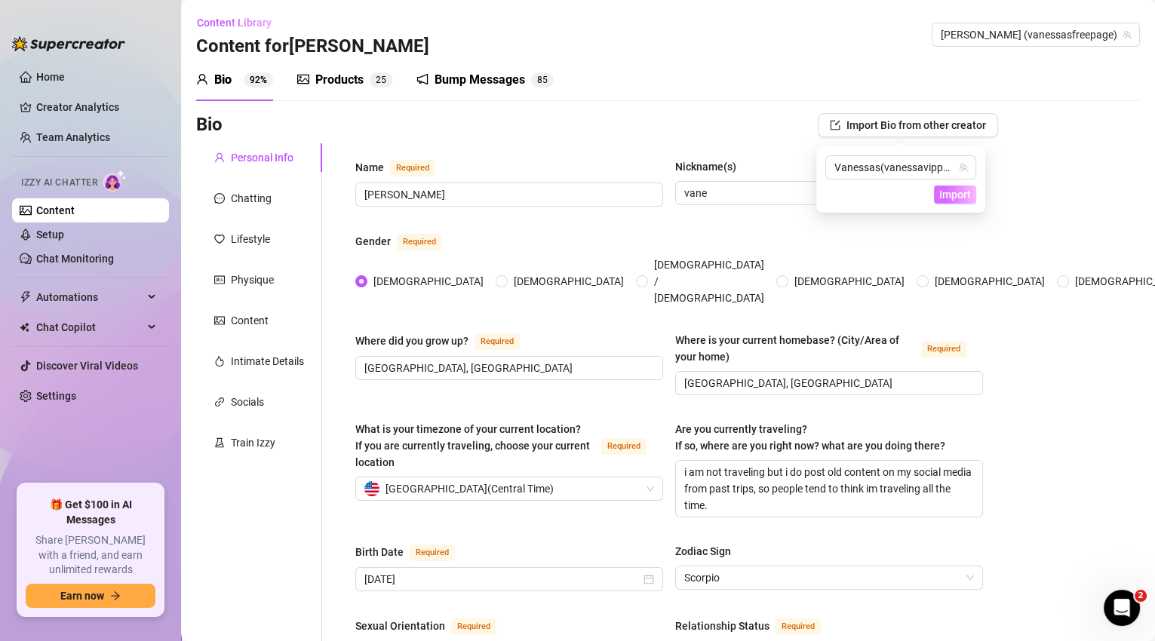
click at [965, 192] on span "Import" at bounding box center [955, 195] width 32 height 12
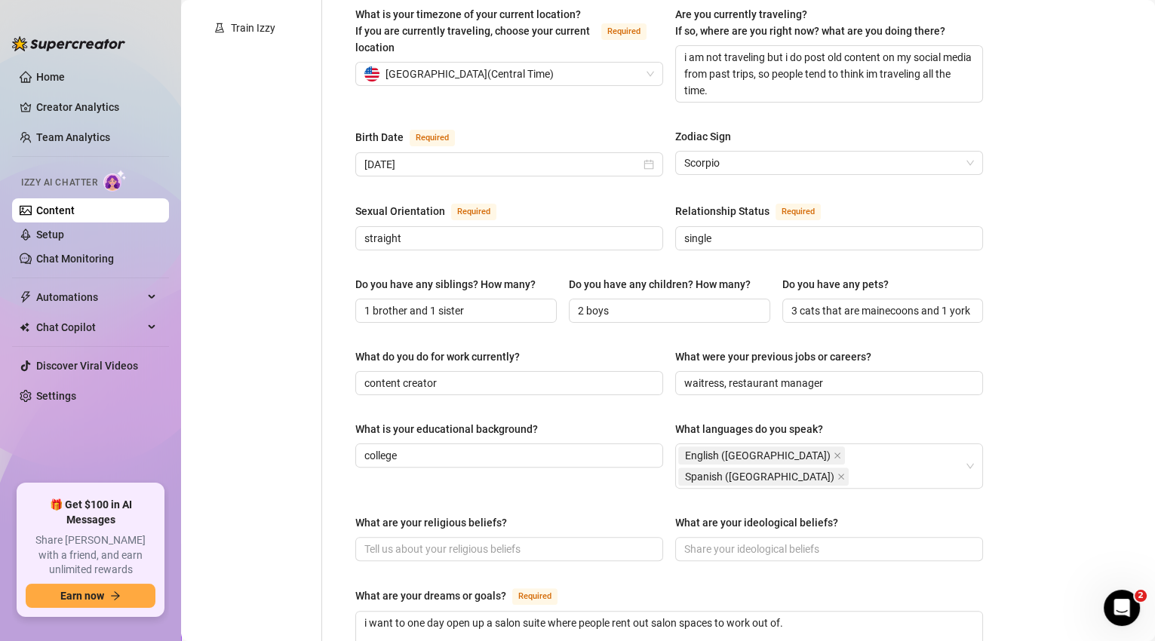
scroll to position [915, 0]
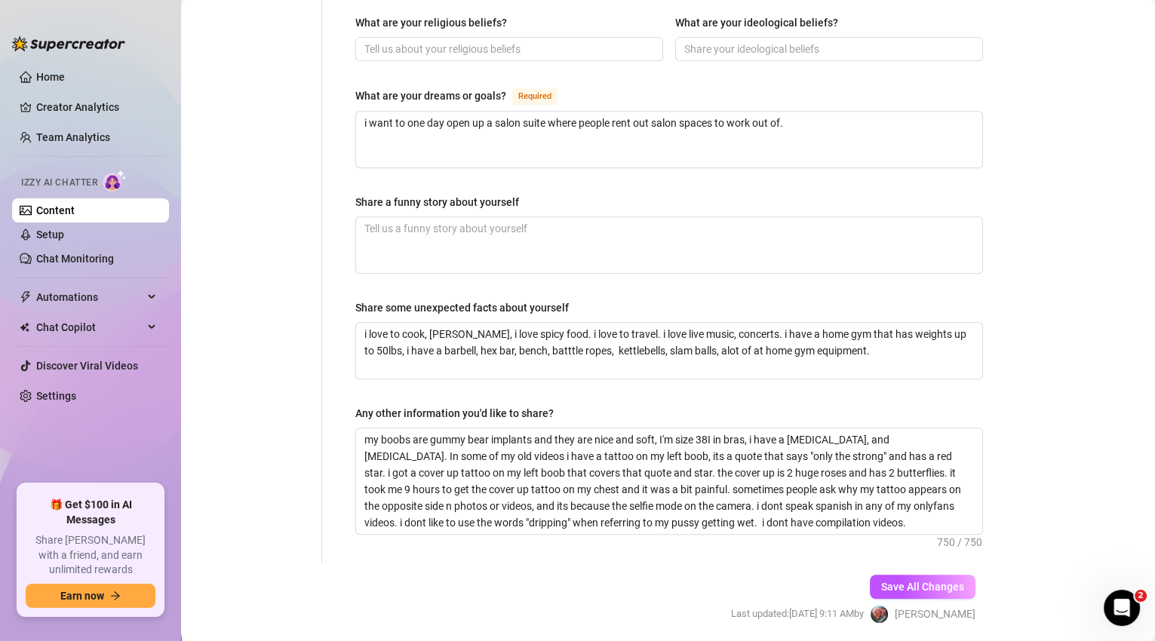
click at [943, 581] on span "Save All Changes" at bounding box center [922, 587] width 83 height 12
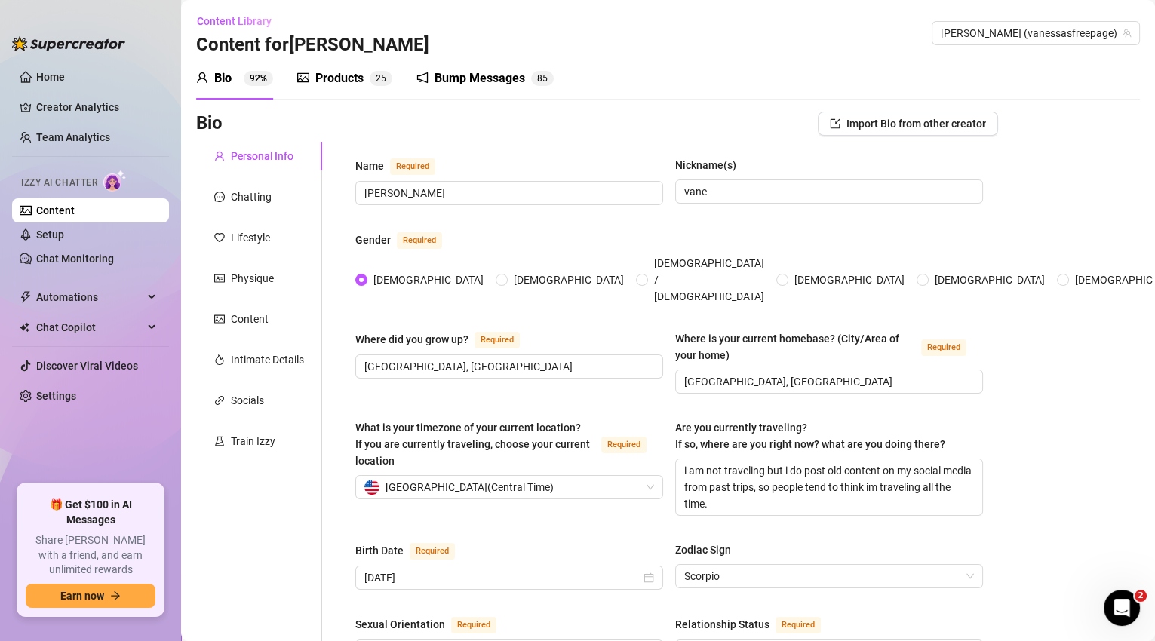
scroll to position [0, 0]
click at [1082, 34] on span "[PERSON_NAME] (vanessasfreepage)" at bounding box center [1035, 34] width 190 height 23
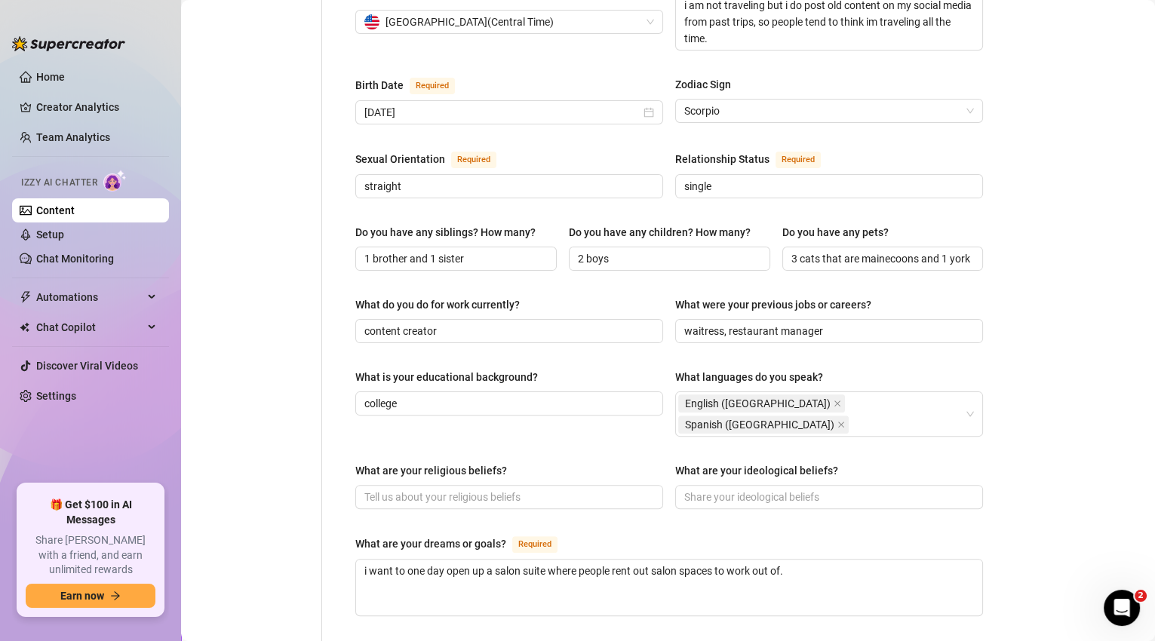
scroll to position [915, 0]
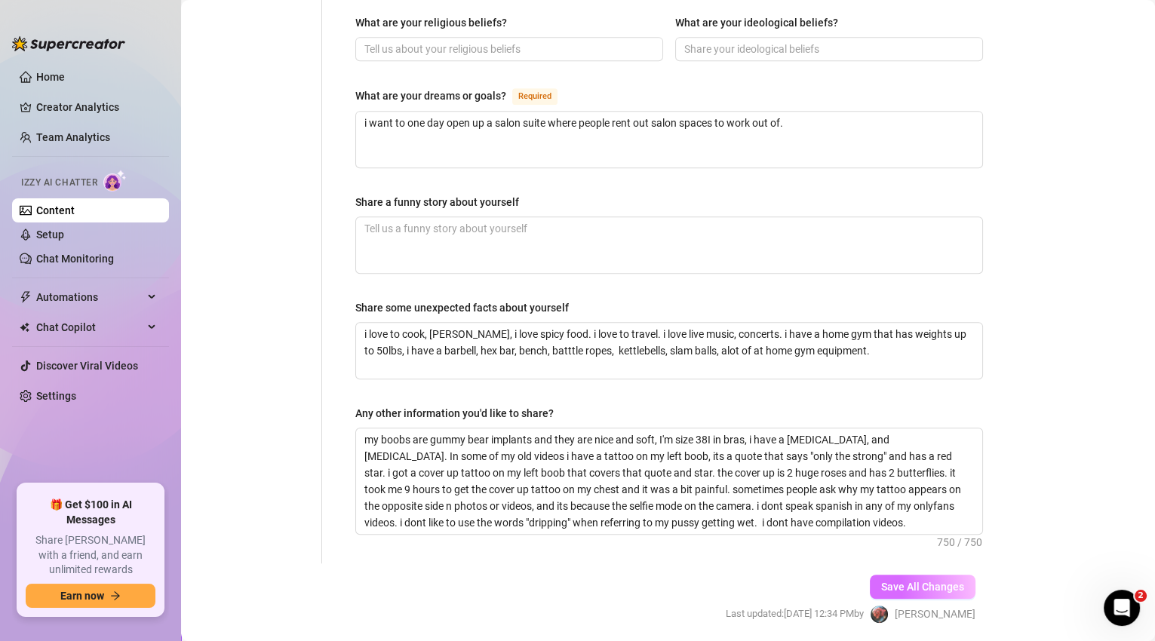
click at [955, 581] on span "Save All Changes" at bounding box center [922, 587] width 83 height 12
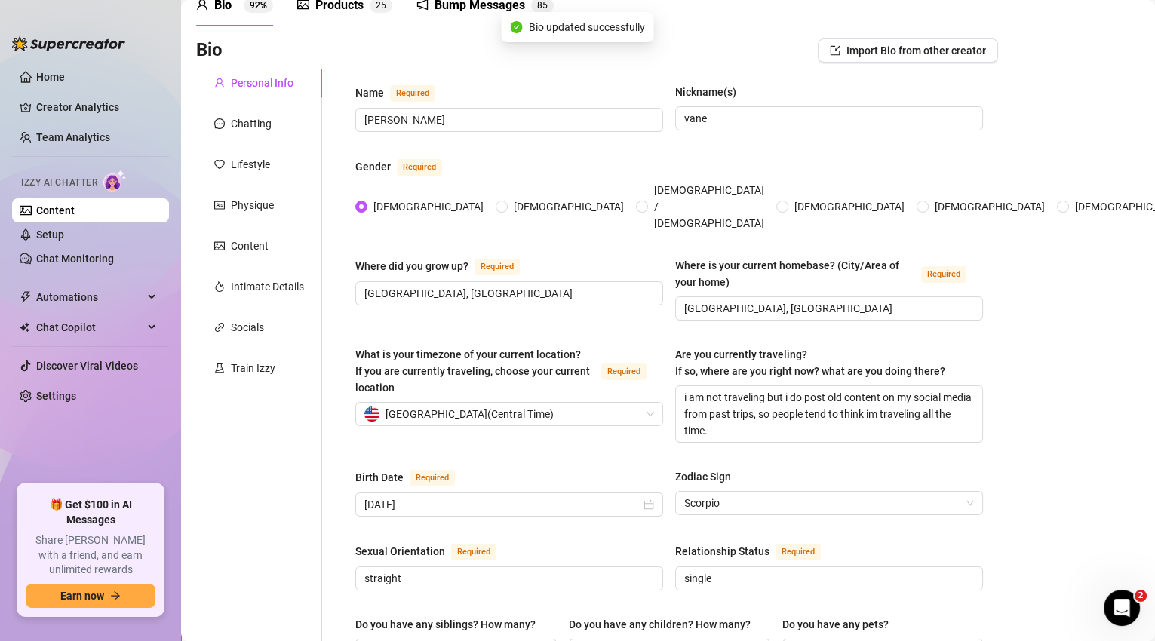
scroll to position [0, 0]
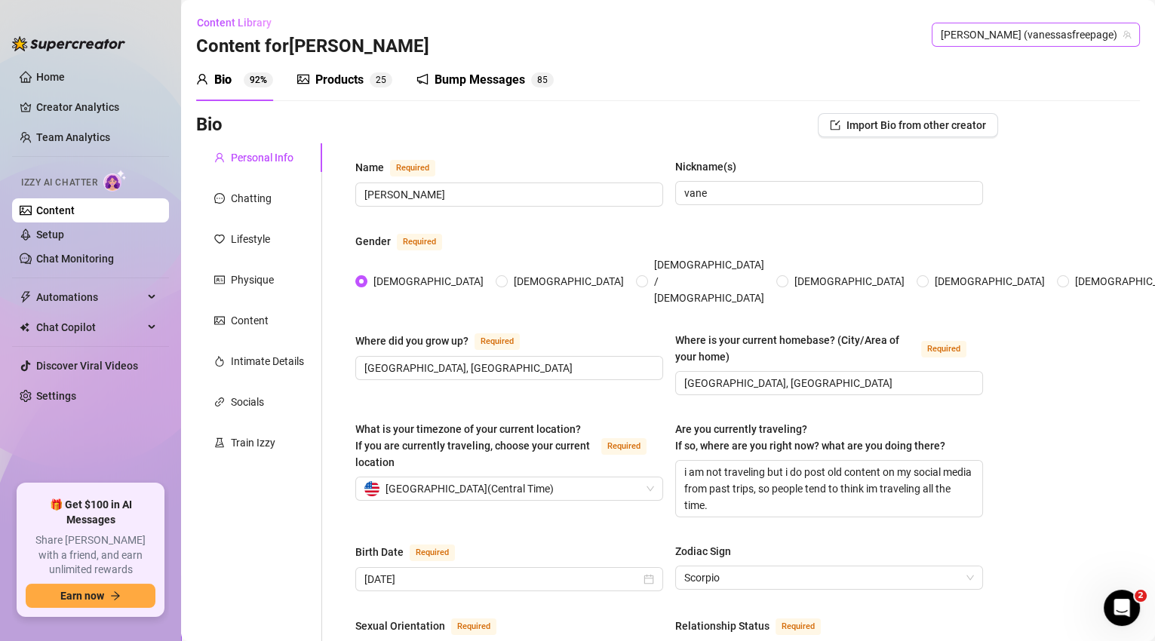
click at [1095, 38] on span "[PERSON_NAME] (vanessasfreepage)" at bounding box center [1035, 34] width 190 height 23
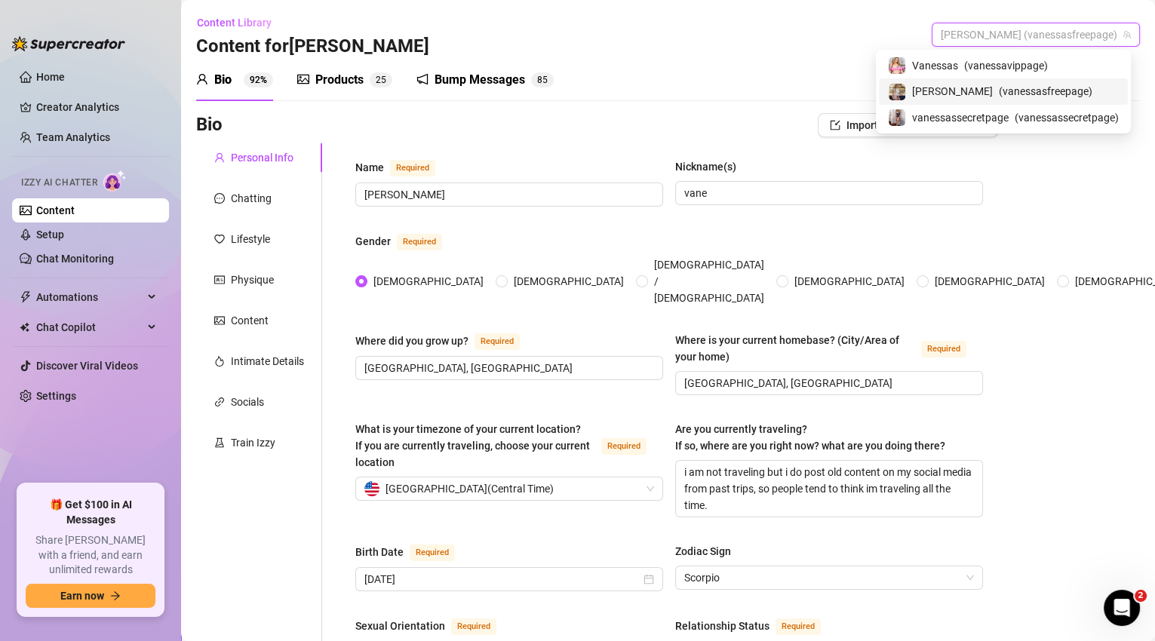
click at [1060, 95] on div "[PERSON_NAME] ( vanessasfreepage )" at bounding box center [1003, 91] width 231 height 18
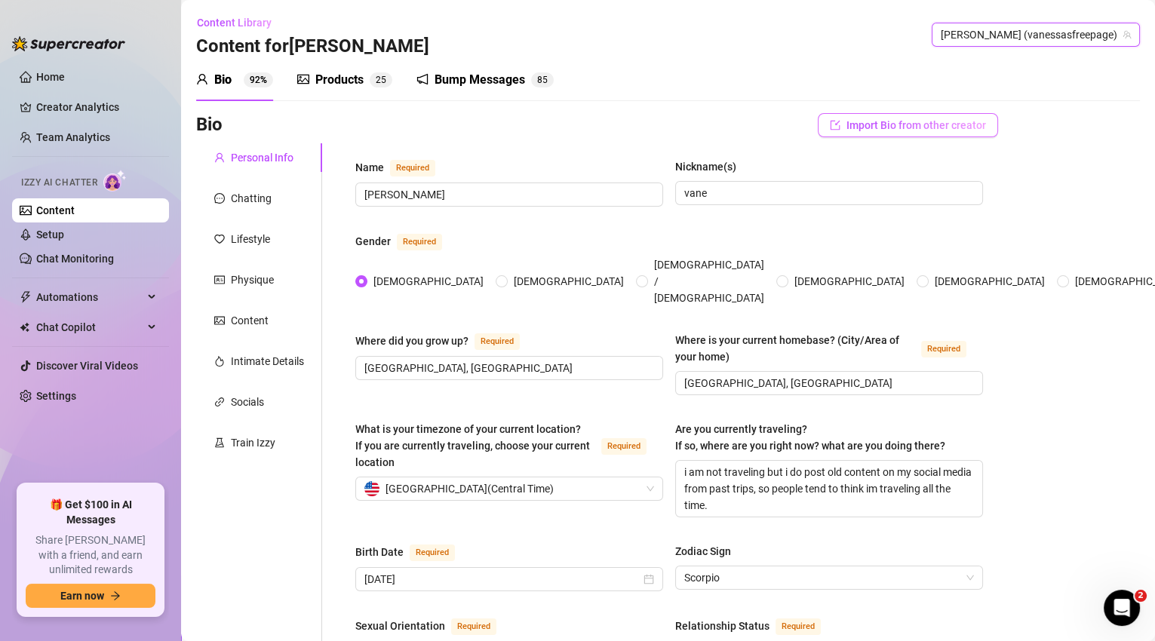
click at [940, 133] on button "Import Bio from other creator" at bounding box center [907, 125] width 180 height 24
click at [952, 198] on span "Import" at bounding box center [955, 195] width 32 height 12
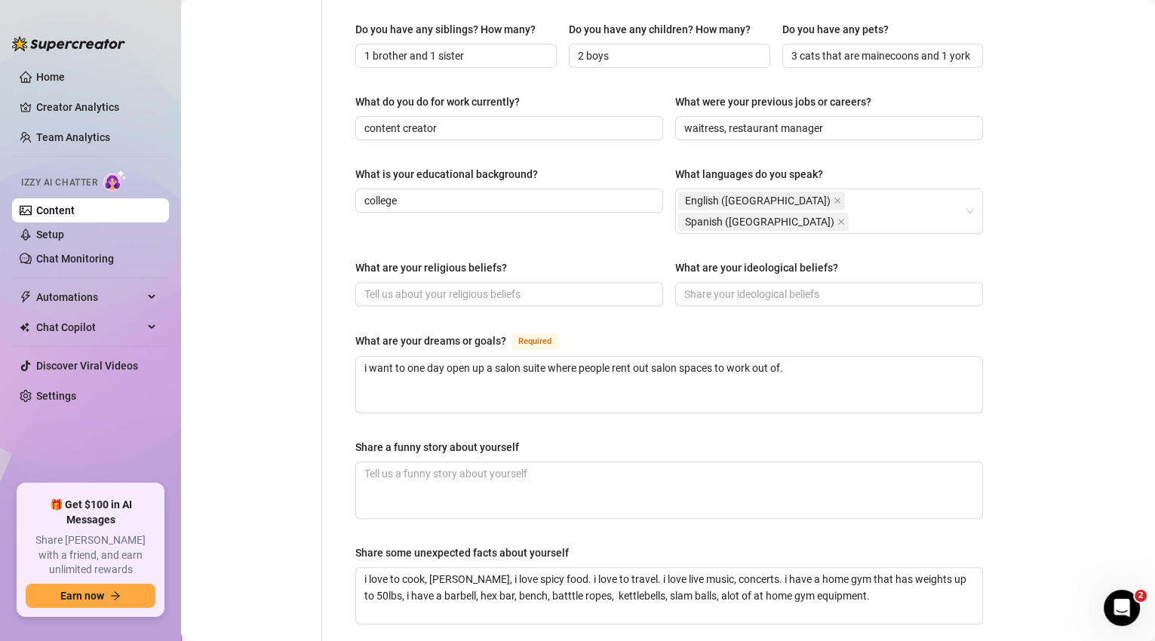
scroll to position [915, 0]
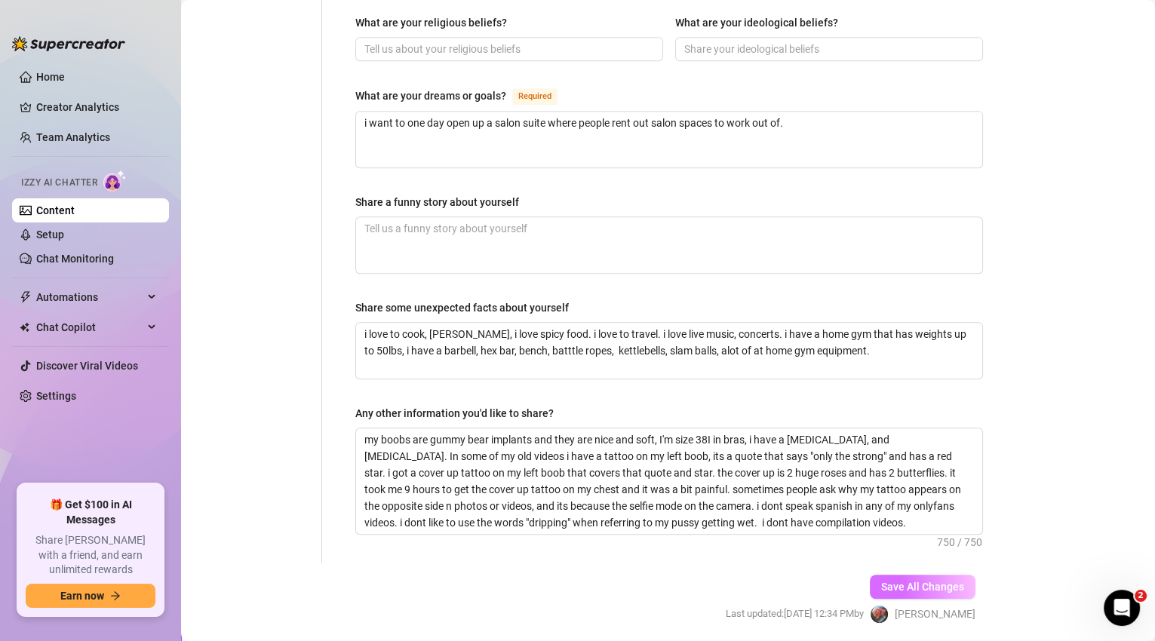
click at [937, 581] on span "Save All Changes" at bounding box center [922, 587] width 83 height 12
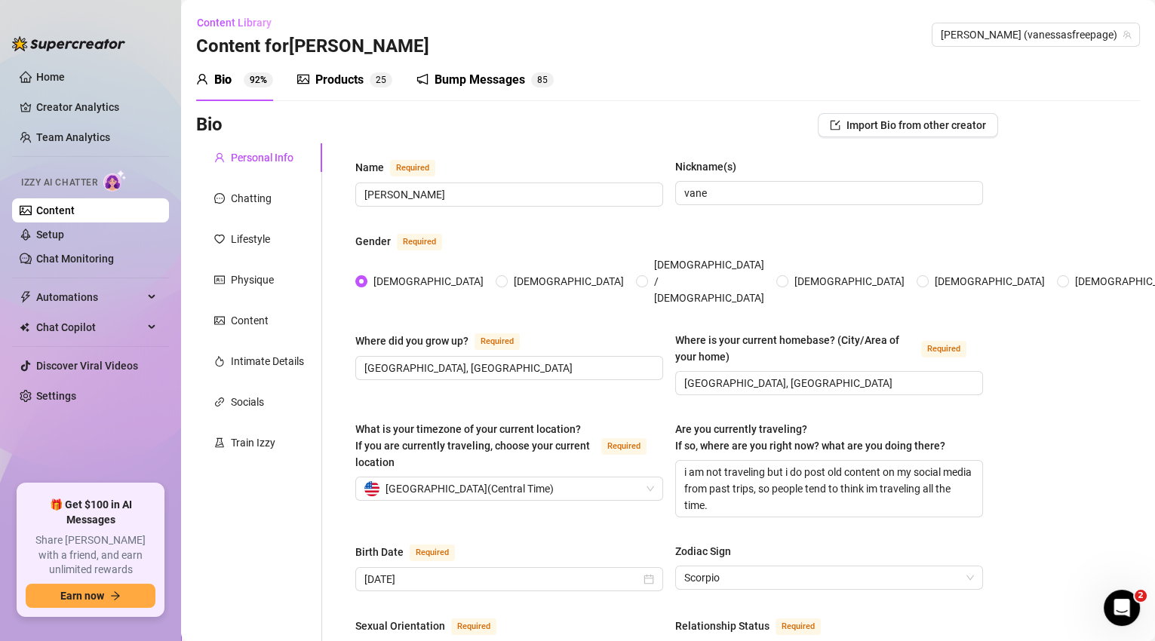
click at [340, 84] on div "Products" at bounding box center [339, 80] width 48 height 18
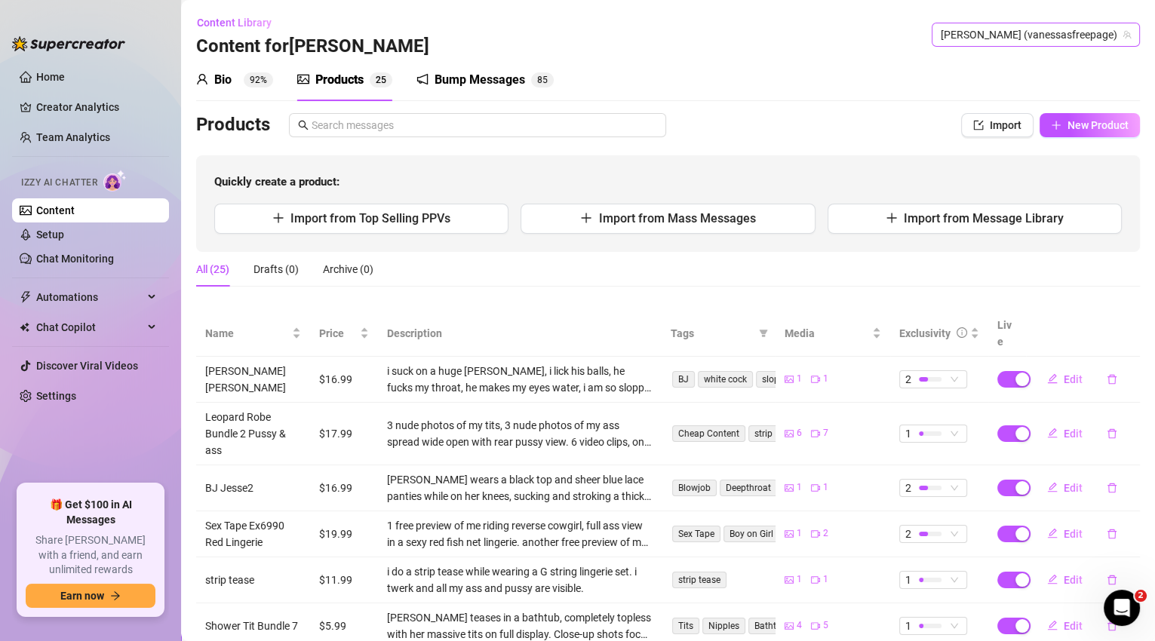
click at [1061, 34] on span "[PERSON_NAME] (vanessasfreepage)" at bounding box center [1035, 34] width 190 height 23
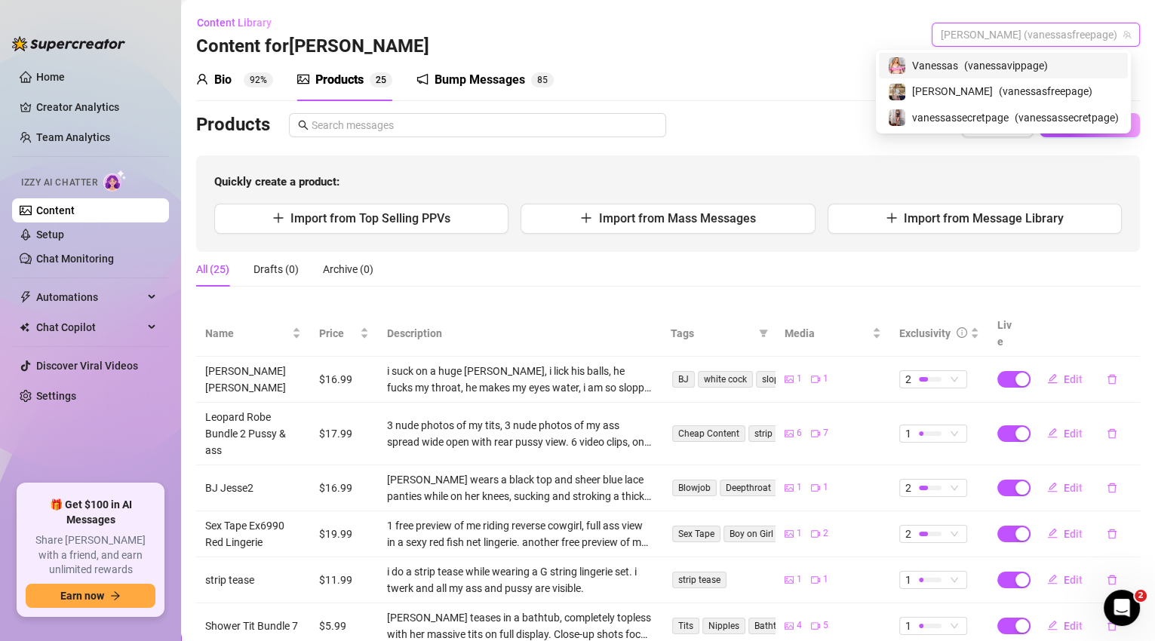
click at [1029, 68] on span "( vanessavippage )" at bounding box center [1006, 65] width 84 height 17
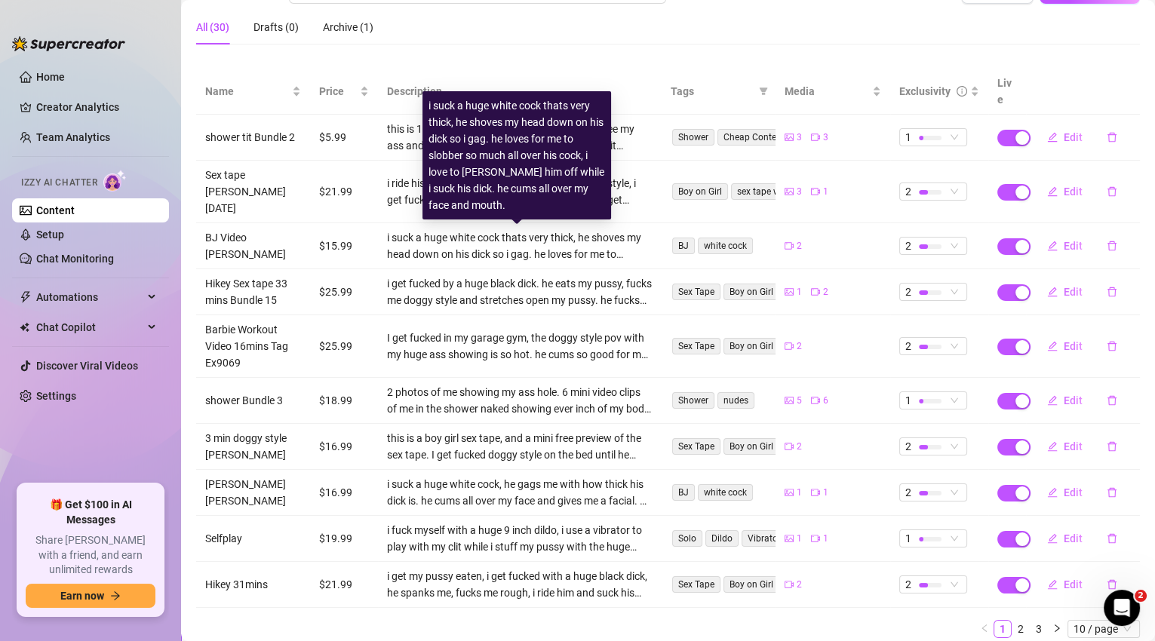
scroll to position [152, 0]
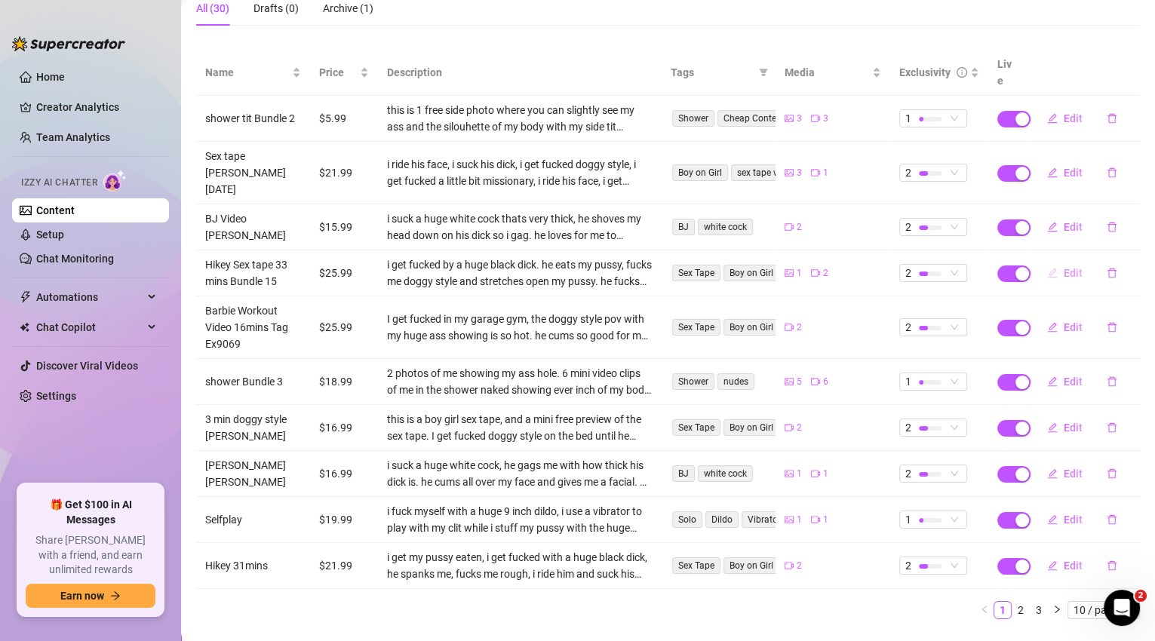
click at [1072, 267] on span "Edit" at bounding box center [1072, 273] width 19 height 12
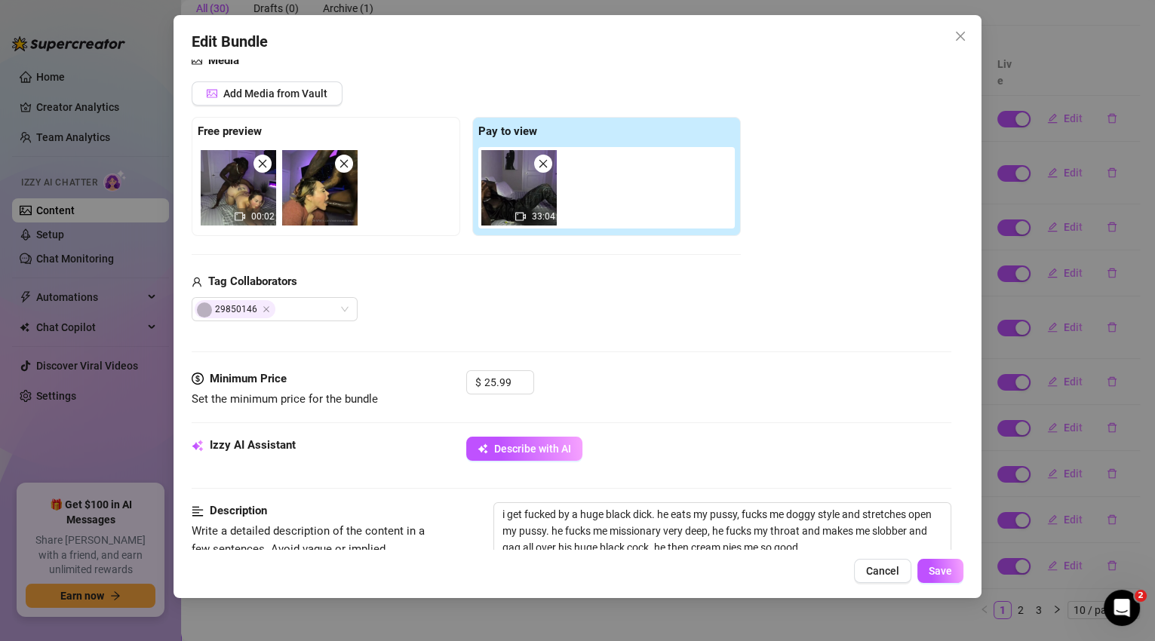
scroll to position [436, 0]
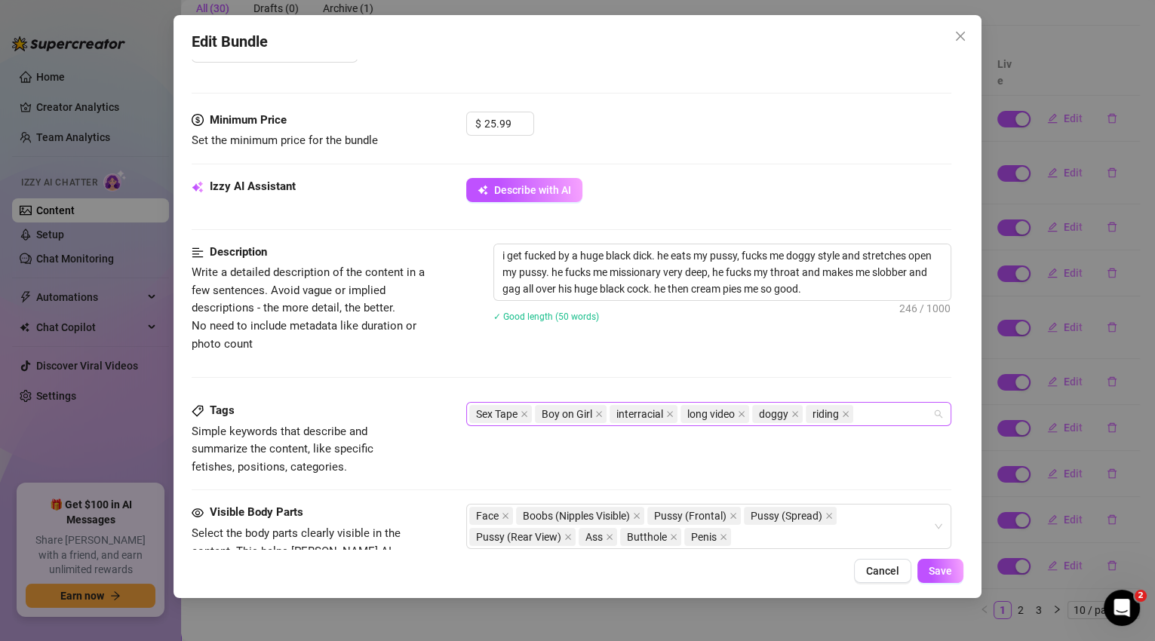
click at [893, 413] on div "Sex Tape Boy on Girl interracial long video doggy riding" at bounding box center [701, 413] width 464 height 21
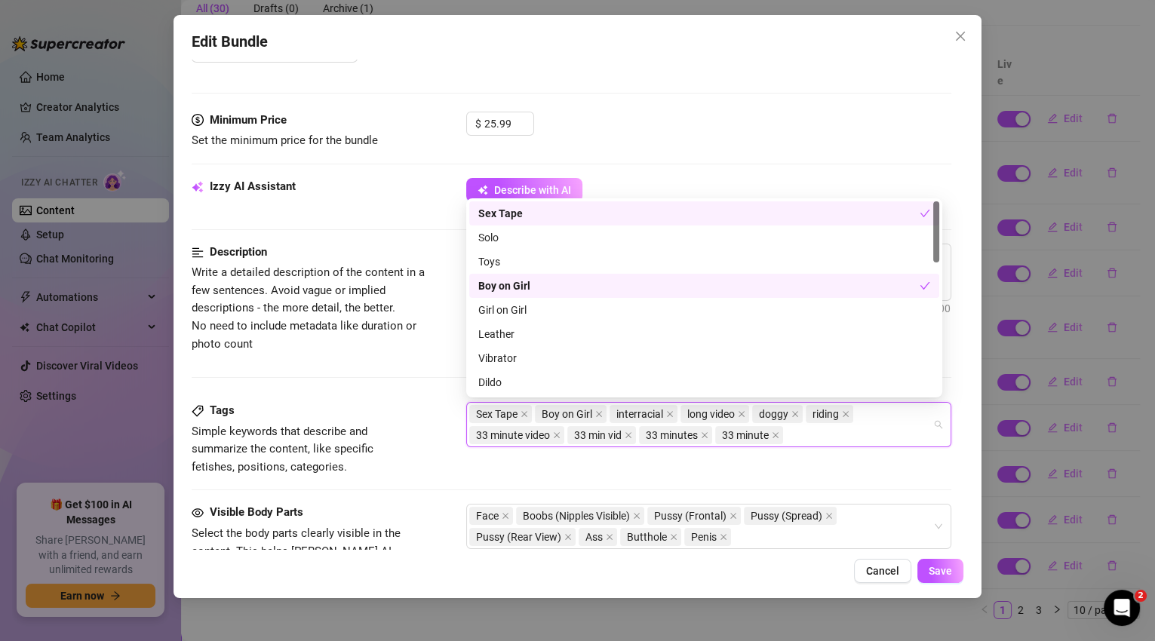
click at [387, 388] on div "Description Write a detailed description of the content in a few sentences. Avo…" at bounding box center [572, 323] width 760 height 158
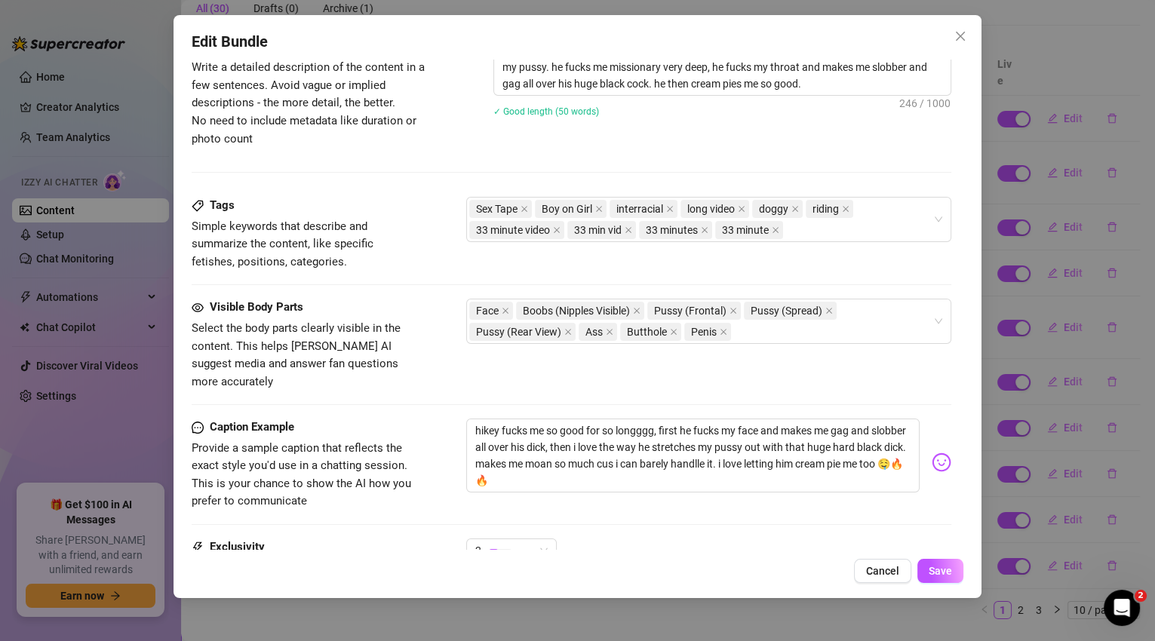
scroll to position [780, 0]
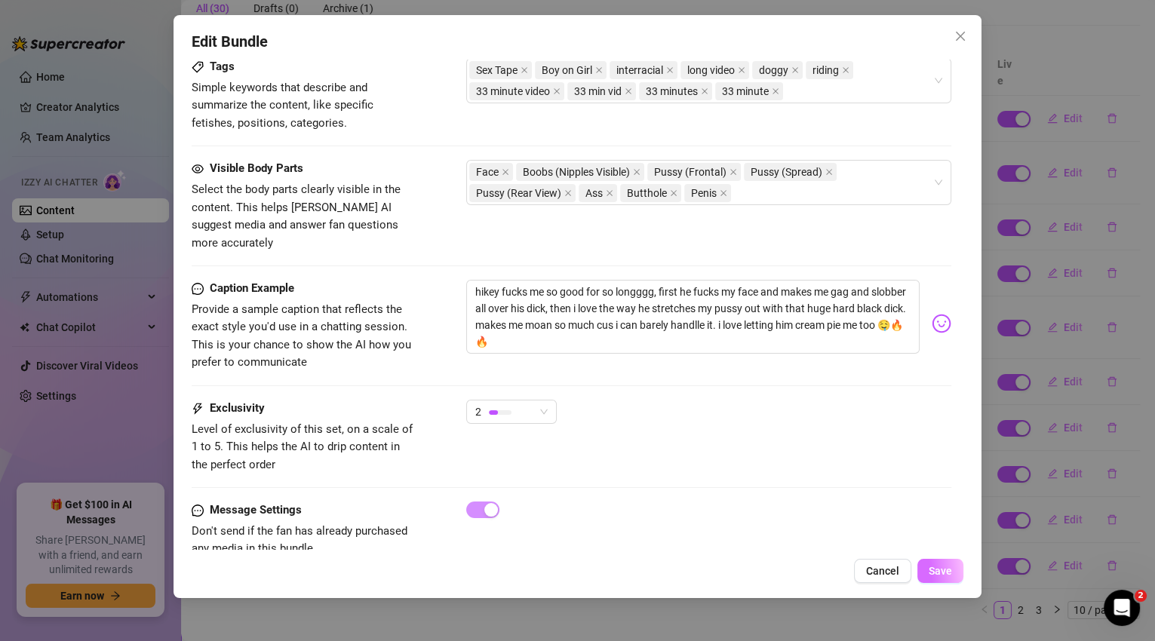
click at [930, 579] on button "Save" at bounding box center [940, 571] width 46 height 24
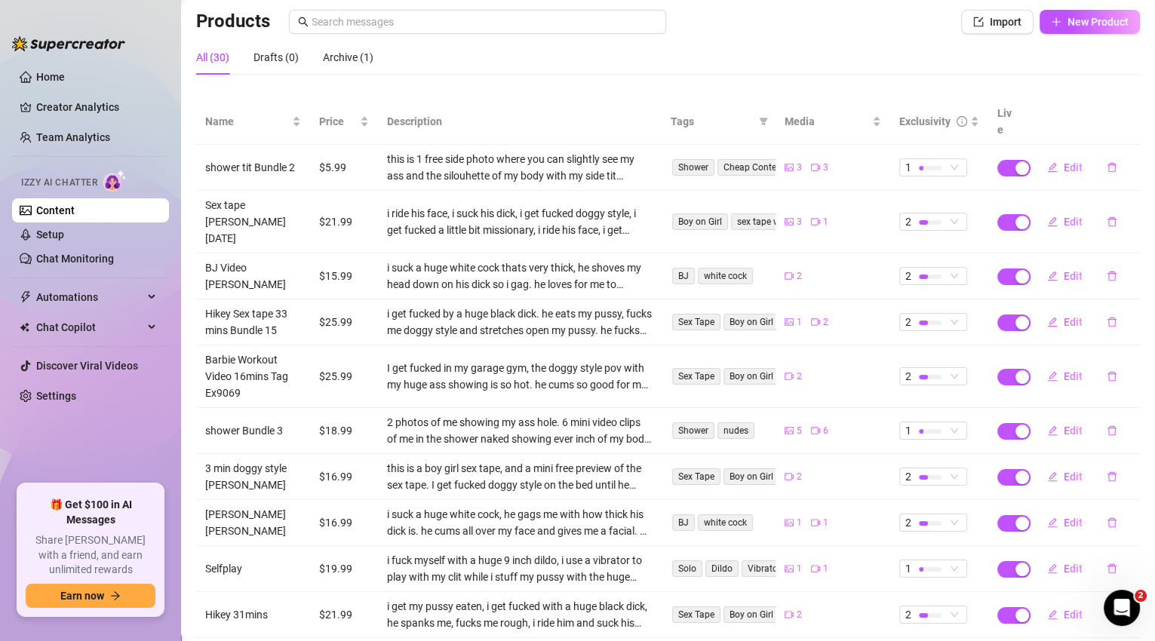
scroll to position [0, 0]
